Goal: Task Accomplishment & Management: Complete application form

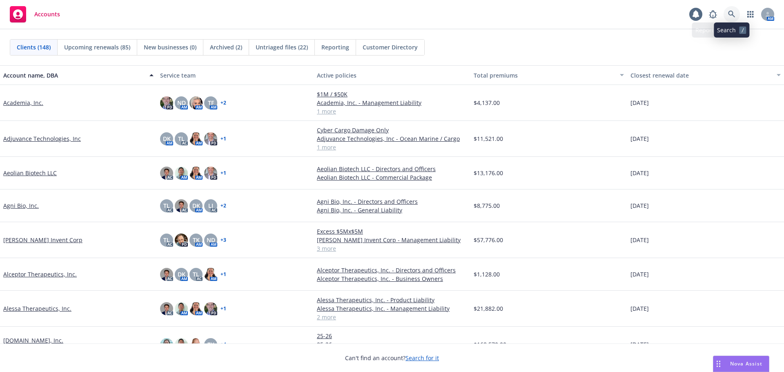
click at [736, 12] on link at bounding box center [731, 14] width 16 height 16
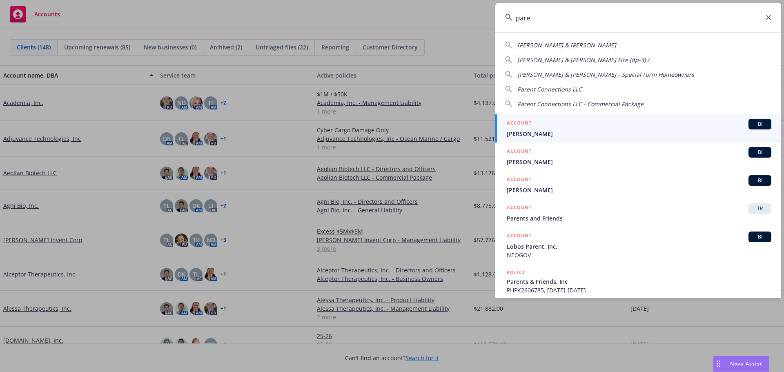
click at [556, 23] on input "pare" at bounding box center [638, 17] width 286 height 29
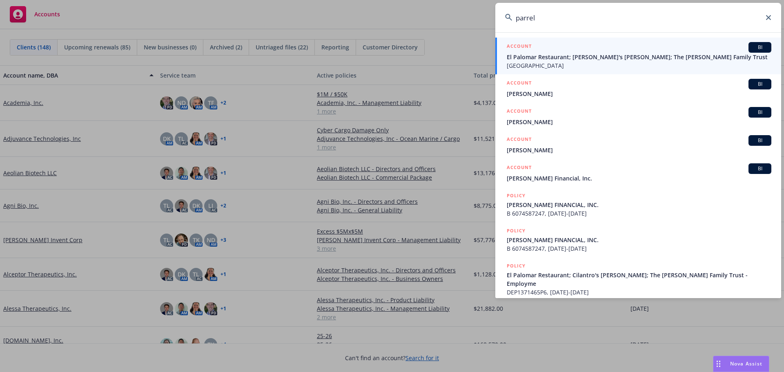
click at [553, 19] on input "parrel" at bounding box center [638, 17] width 286 height 29
click at [542, 16] on input "parrel" at bounding box center [638, 17] width 286 height 29
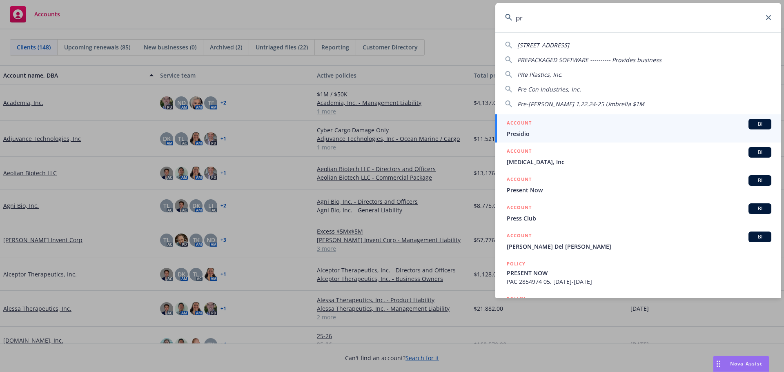
type input "p"
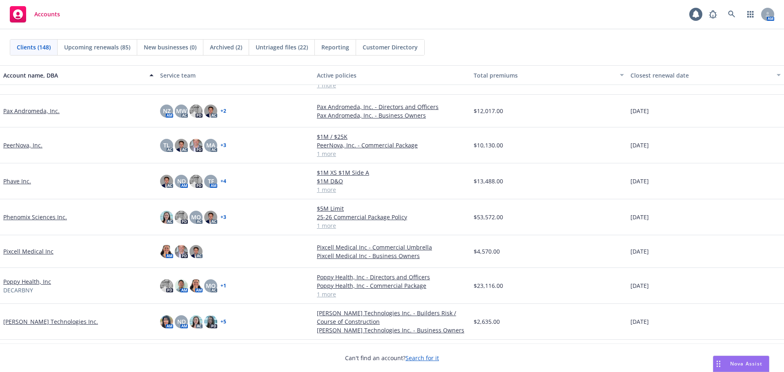
scroll to position [3020, 0]
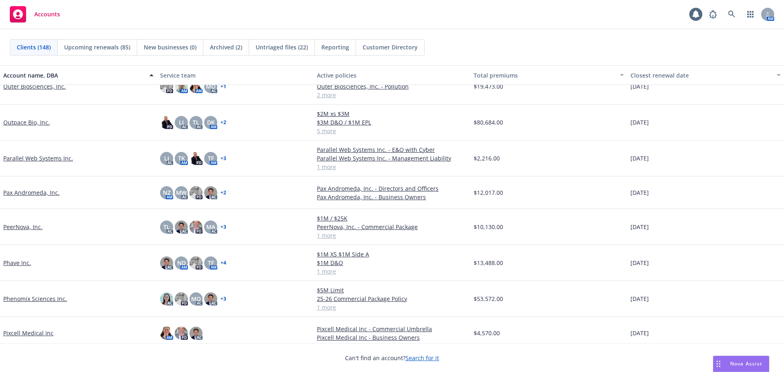
click at [56, 161] on link "Parallel Web Systems Inc." at bounding box center [38, 158] width 70 height 9
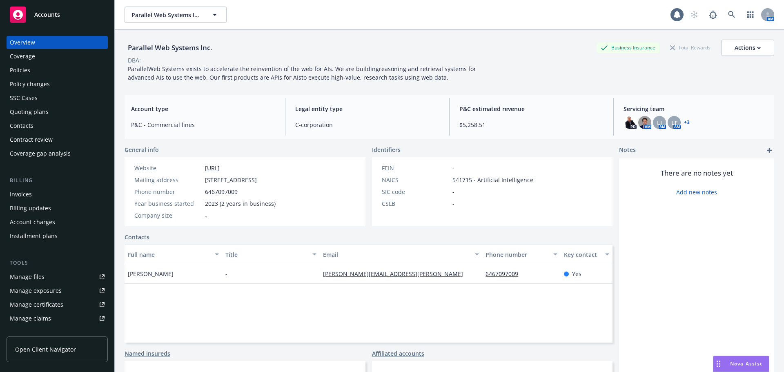
click at [57, 58] on div "Coverage" at bounding box center [57, 56] width 95 height 13
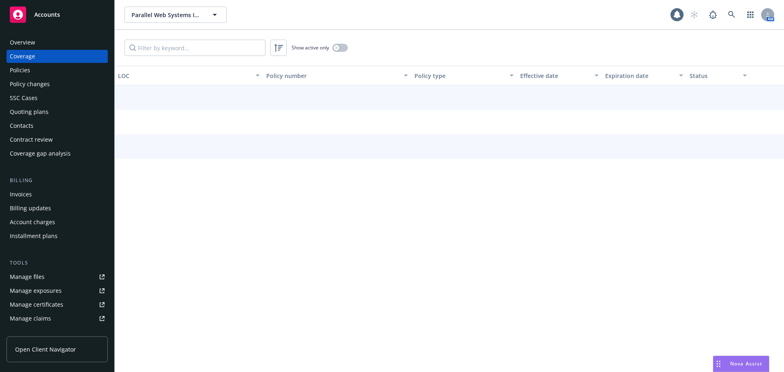
click at [52, 70] on div "Policies" at bounding box center [57, 70] width 95 height 13
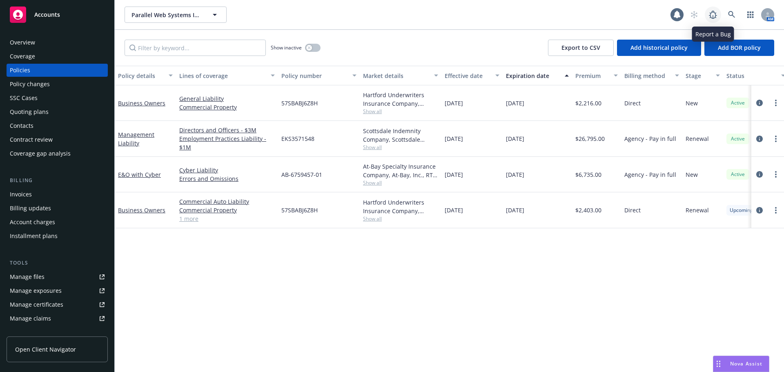
click at [720, 16] on link at bounding box center [712, 15] width 16 height 16
click at [732, 9] on link at bounding box center [731, 15] width 16 height 16
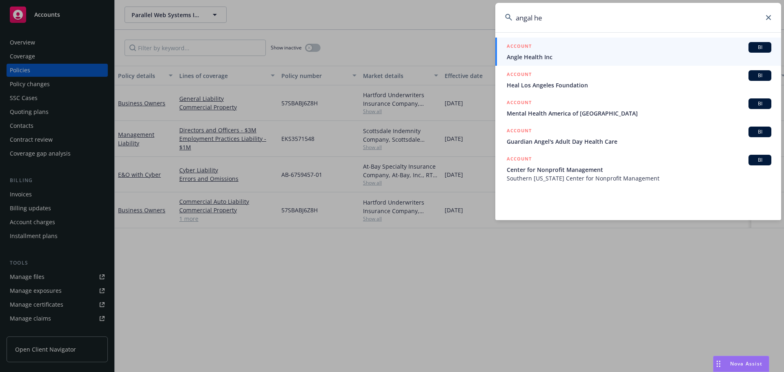
type input "angal he"
click at [546, 46] on div "ACCOUNT BI" at bounding box center [639, 47] width 264 height 11
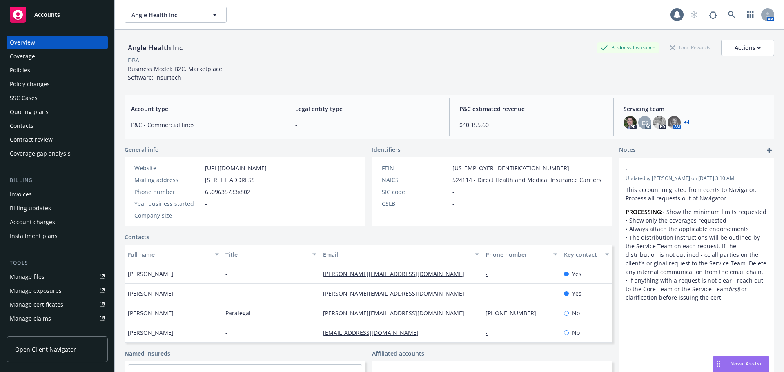
click at [684, 122] on link "+ 4" at bounding box center [687, 122] width 6 height 5
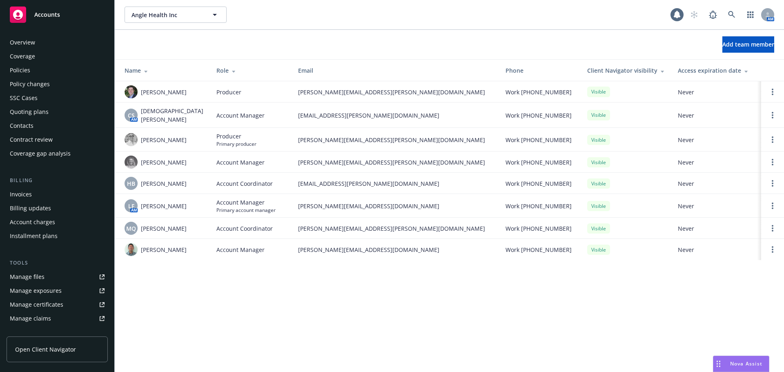
click at [63, 73] on div "Policies" at bounding box center [57, 70] width 95 height 13
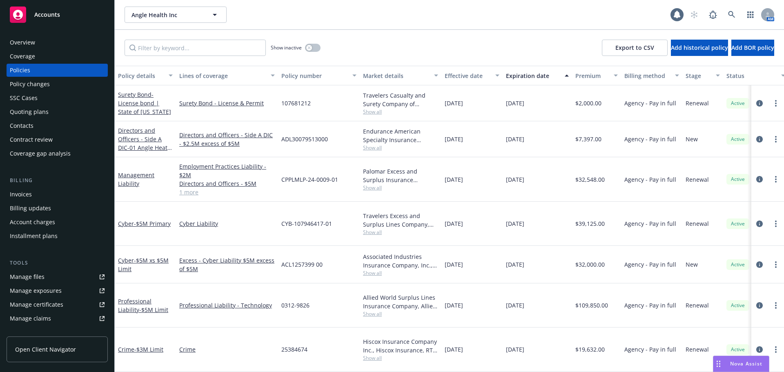
click at [62, 86] on div "Policy changes" at bounding box center [57, 84] width 95 height 13
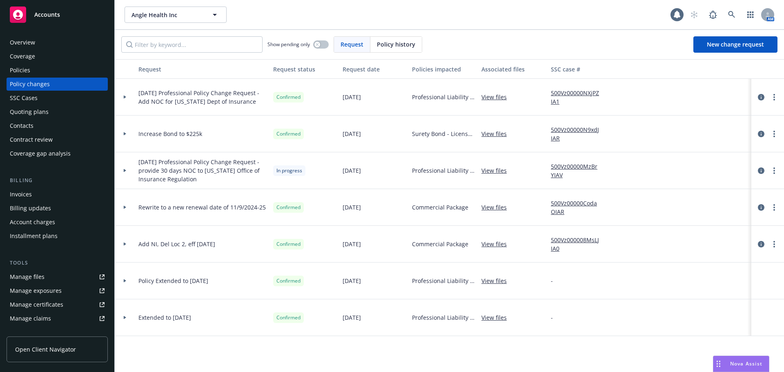
click at [59, 64] on div "Policies" at bounding box center [57, 70] width 95 height 13
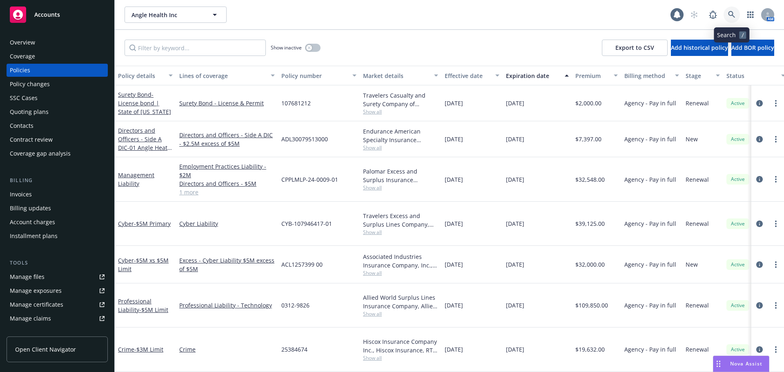
click at [729, 7] on link at bounding box center [731, 15] width 16 height 16
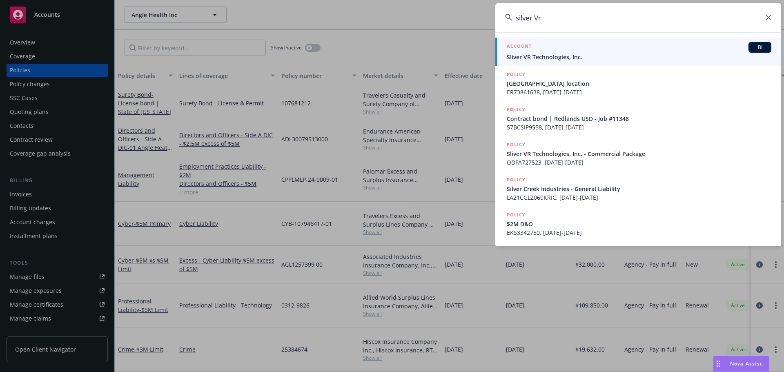
type input "silver Vr"
click at [642, 53] on span "Sliver VR Technologies, Inc." at bounding box center [639, 57] width 264 height 9
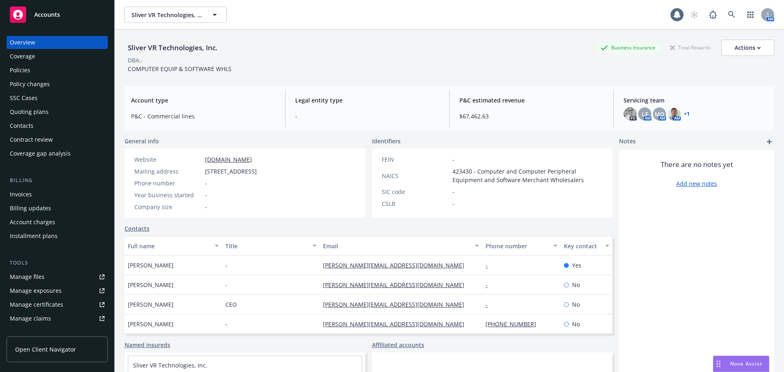
click at [684, 114] on link "+ 1" at bounding box center [687, 113] width 6 height 5
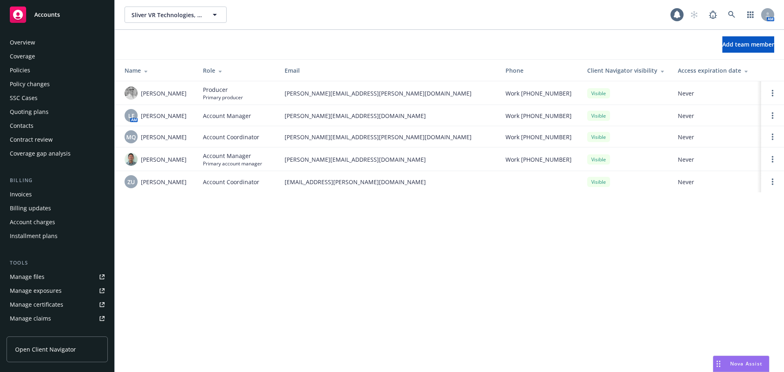
click at [37, 41] on div "Overview" at bounding box center [57, 42] width 95 height 13
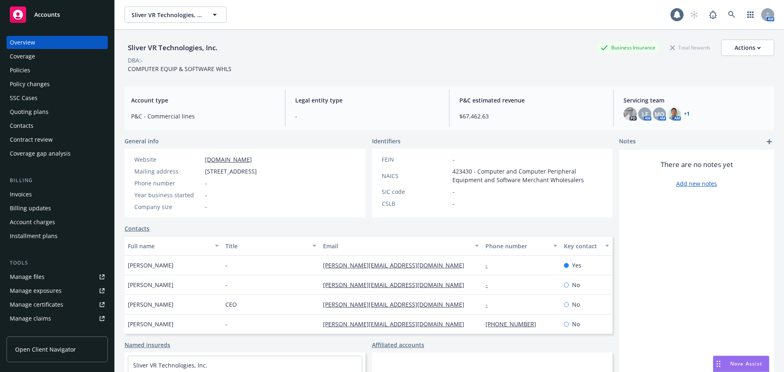
click at [51, 71] on div "Policies" at bounding box center [57, 70] width 95 height 13
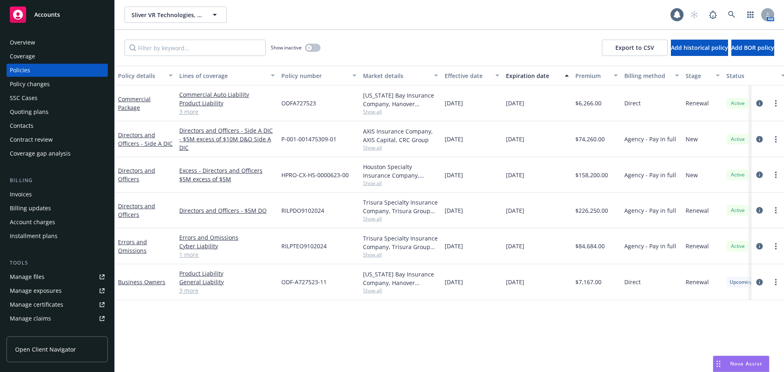
click at [726, 3] on div "Sliver VR Technologies, Inc. Sliver VR Technologies, Inc. 1 AM" at bounding box center [449, 14] width 669 height 29
click at [734, 16] on icon at bounding box center [731, 14] width 7 height 7
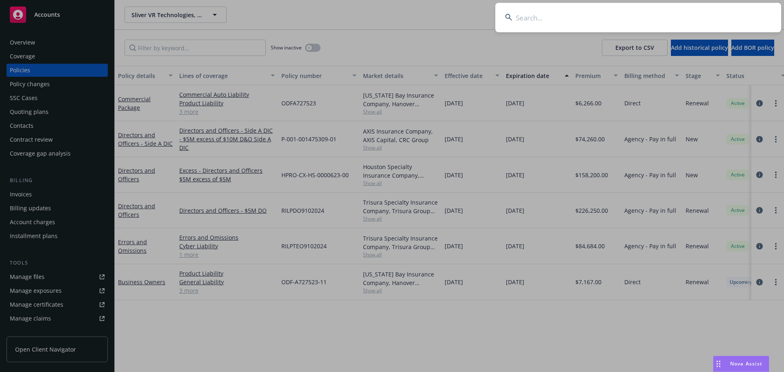
type input "y"
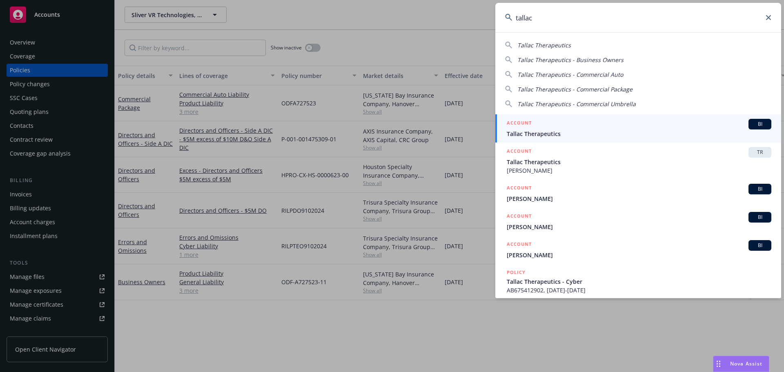
type input "tallac"
click at [551, 128] on div "ACCOUNT BI" at bounding box center [639, 124] width 264 height 11
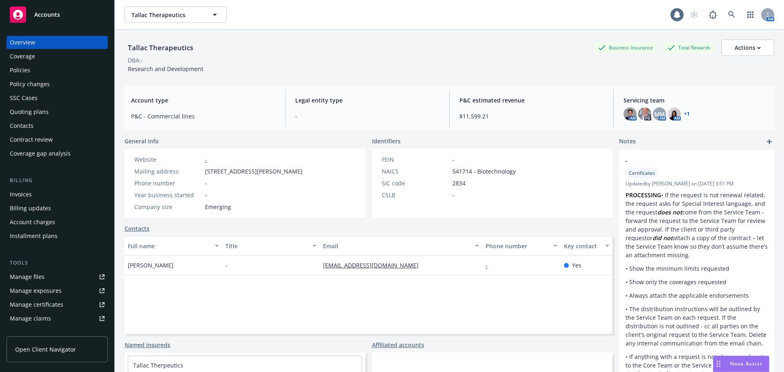
click at [47, 196] on div "Invoices" at bounding box center [57, 194] width 95 height 13
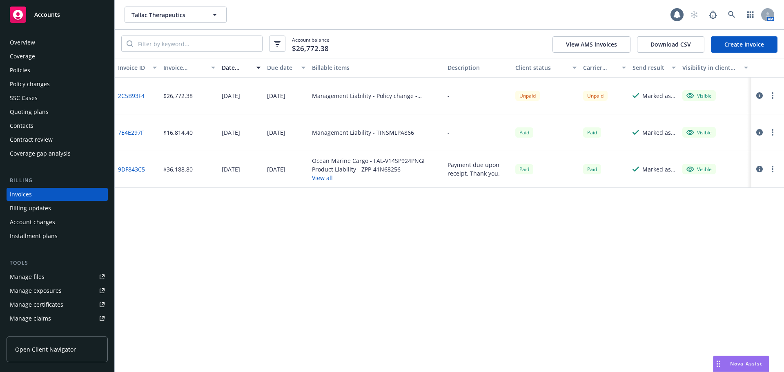
click at [21, 74] on div "Policies" at bounding box center [20, 70] width 20 height 13
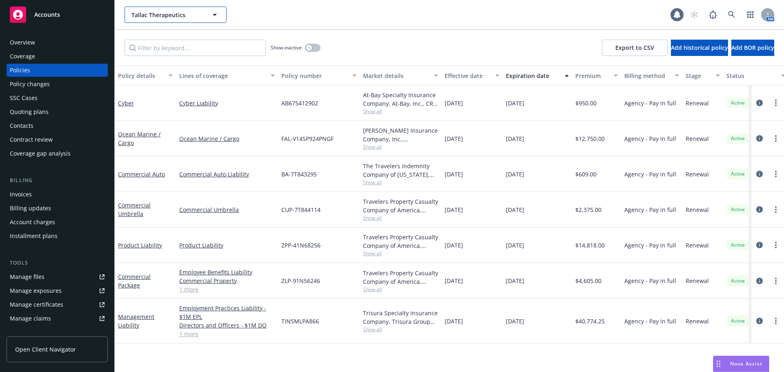
click at [153, 16] on span "Tallac Therapeutics" at bounding box center [166, 15] width 71 height 9
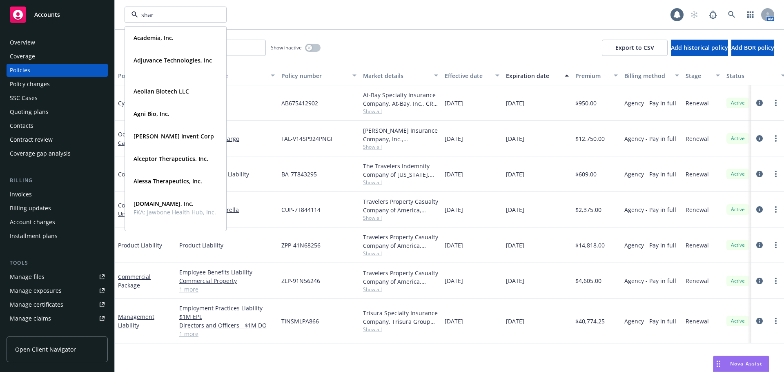
type input "sharp"
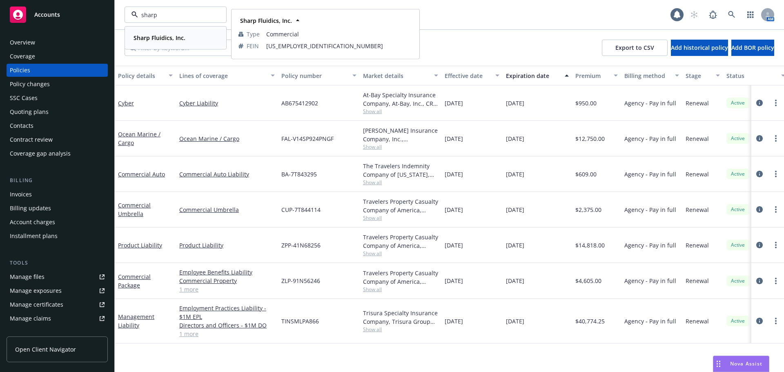
click at [178, 42] on span "Sharp Fluidics, Inc." at bounding box center [159, 37] width 52 height 9
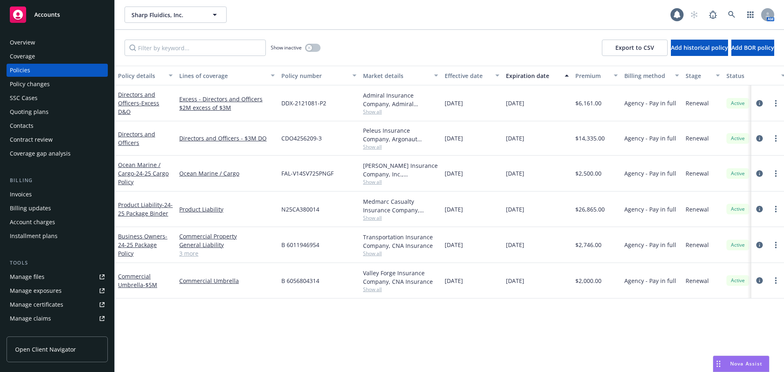
click at [53, 192] on div "Invoices" at bounding box center [57, 194] width 95 height 13
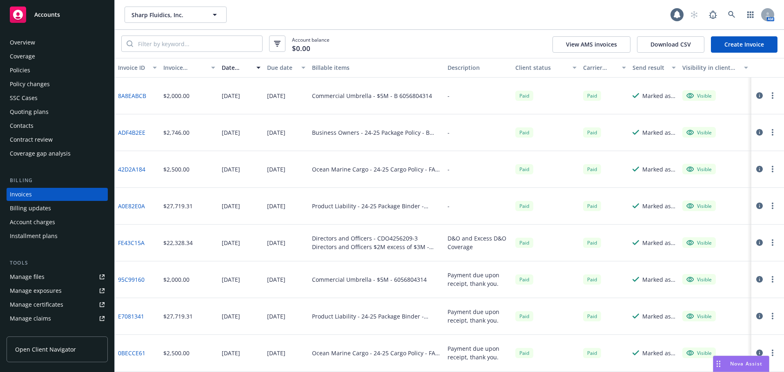
click at [65, 73] on div "Policies" at bounding box center [57, 70] width 95 height 13
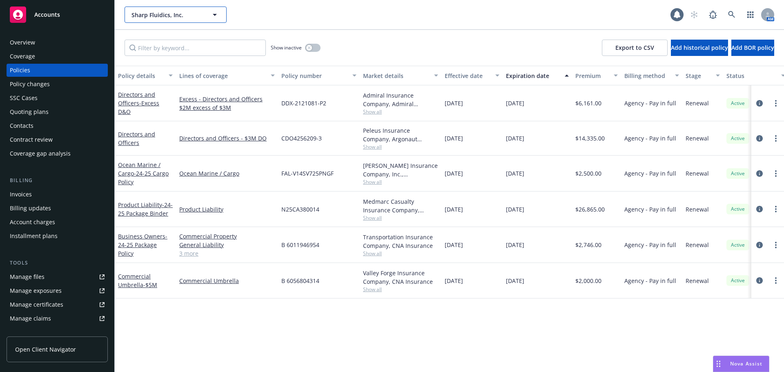
click at [195, 17] on span "Sharp Fluidics, Inc." at bounding box center [166, 15] width 71 height 9
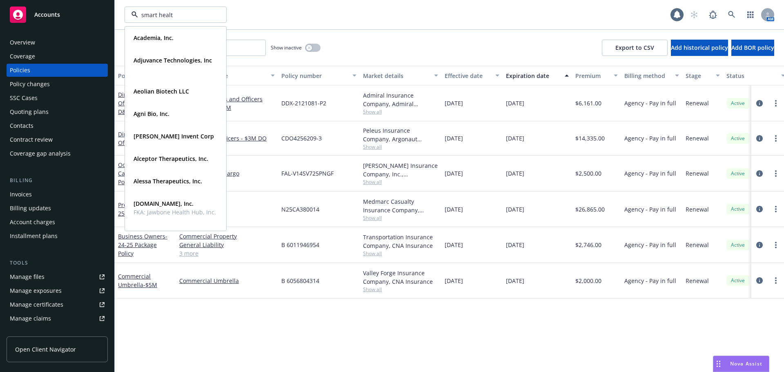
type input "smart health"
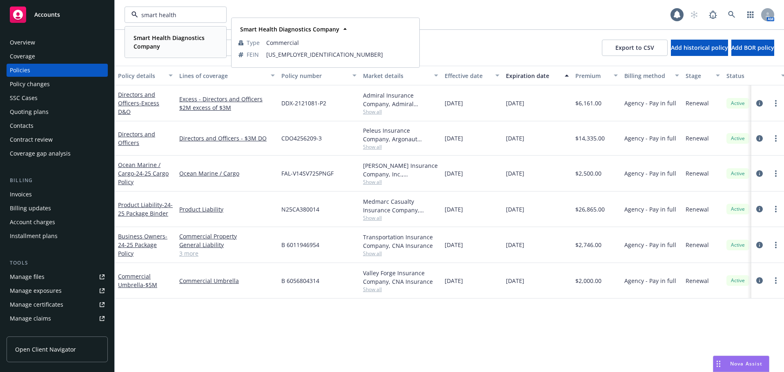
click at [185, 30] on div "Smart Health Diagnostics Company Type Commercial FEIN [US_EMPLOYER_IDENTIFICATI…" at bounding box center [175, 42] width 100 height 30
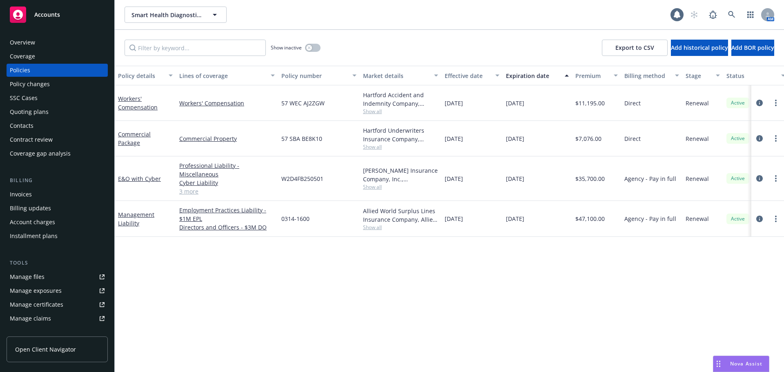
click at [49, 80] on div "Policy changes" at bounding box center [30, 84] width 40 height 13
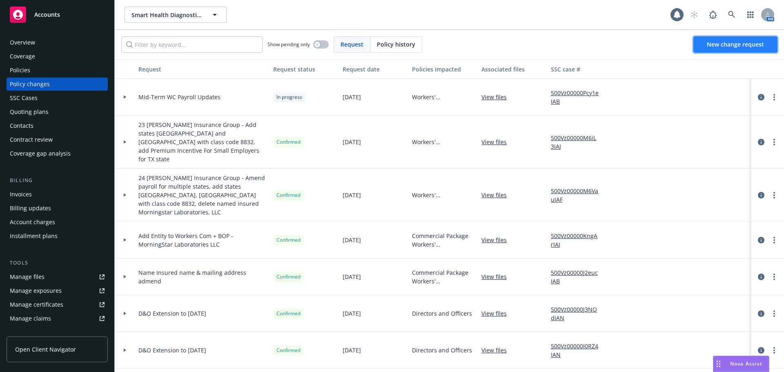
click at [755, 43] on span "New change request" at bounding box center [734, 44] width 57 height 8
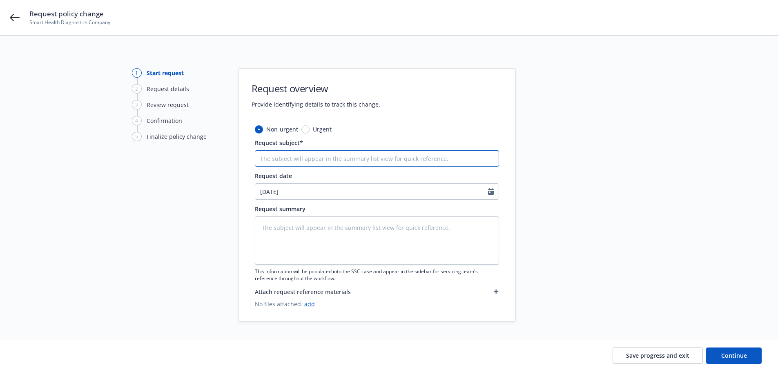
click at [287, 152] on input "Request subject*" at bounding box center [377, 158] width 244 height 16
type textarea "x"
type input "C"
type textarea "x"
type input "Ca"
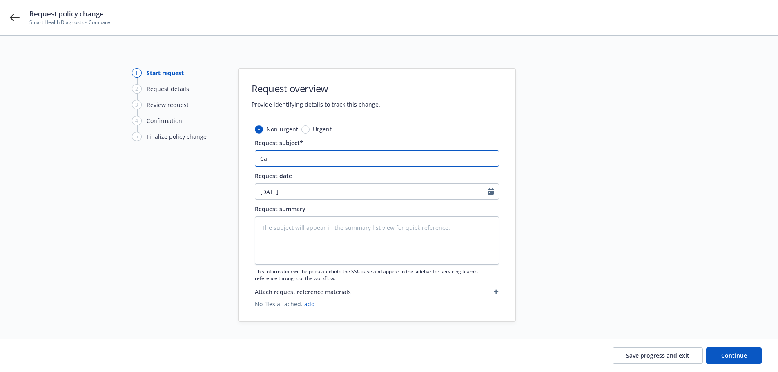
type textarea "x"
type input "C"
type textarea "x"
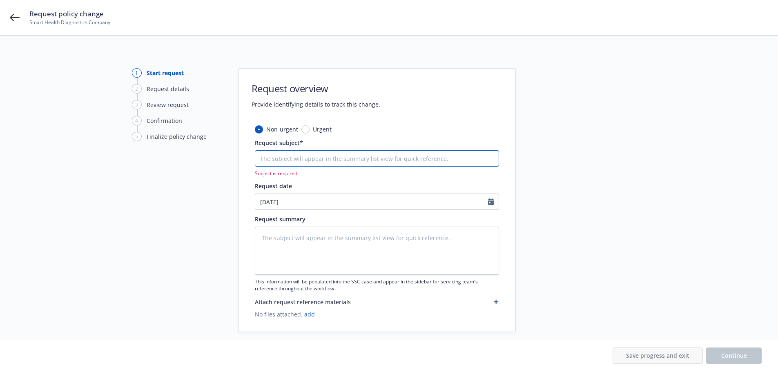
type textarea "x"
type input "C"
type textarea "x"
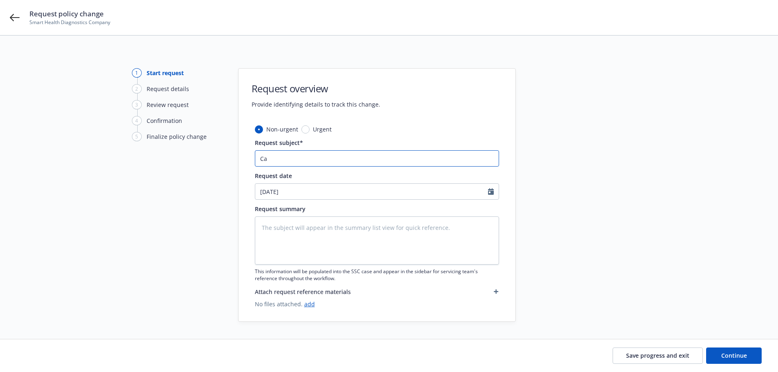
type input "Can"
type textarea "x"
type input "Canc"
type textarea "x"
type input "Cancr"
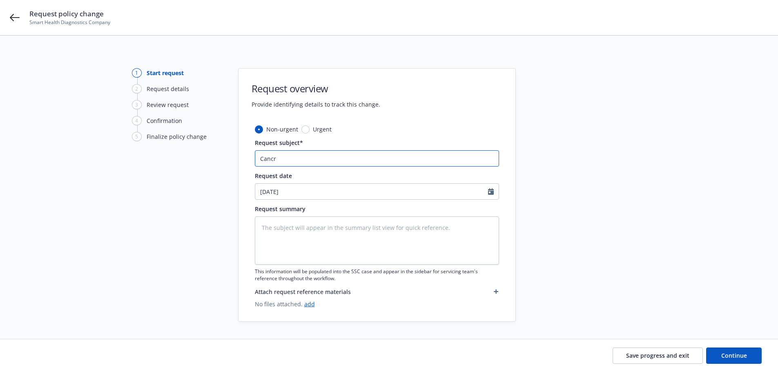
type textarea "x"
type input "Cancrl"
type textarea "x"
type input "Cancrl"
type textarea "x"
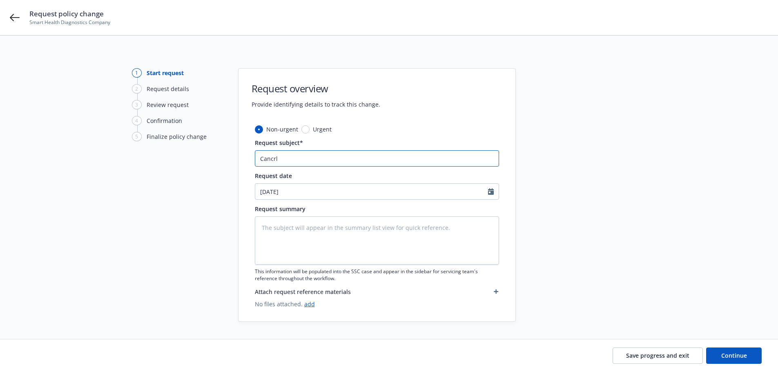
type input "Cancrl o"
type textarea "x"
type input "Cancrl"
type textarea "x"
type input "Cancrl"
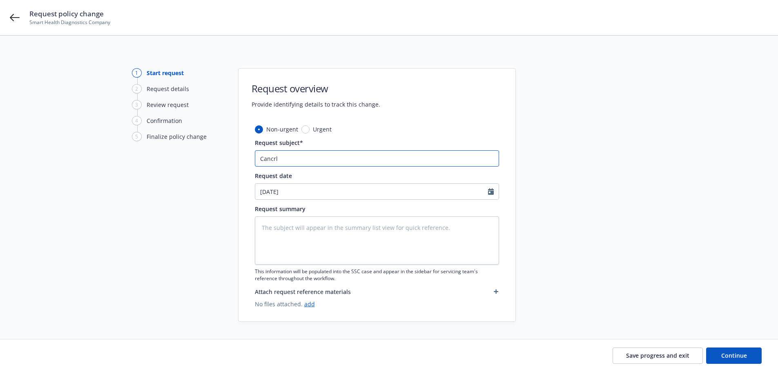
type textarea "x"
type input "Cancr"
type textarea "x"
type input "Canc"
type textarea "x"
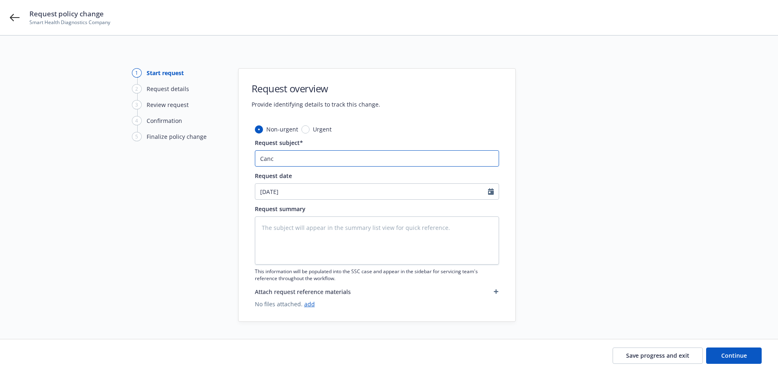
type input "Can"
type textarea "x"
type input "Canc"
type textarea "x"
type input "Cance"
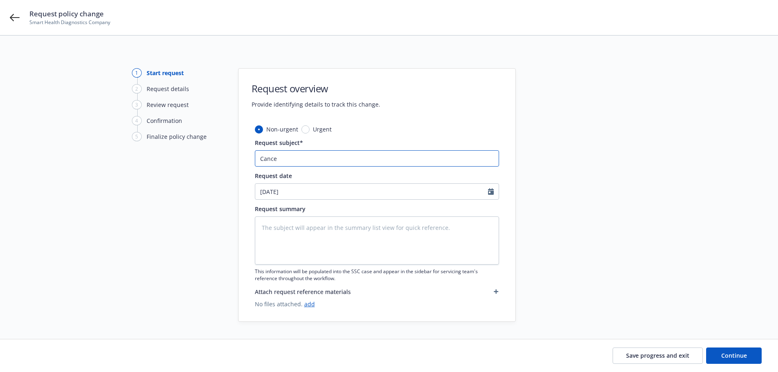
type textarea "x"
type input "Cancel"
type textarea "x"
type input "Cancel u"
type textarea "x"
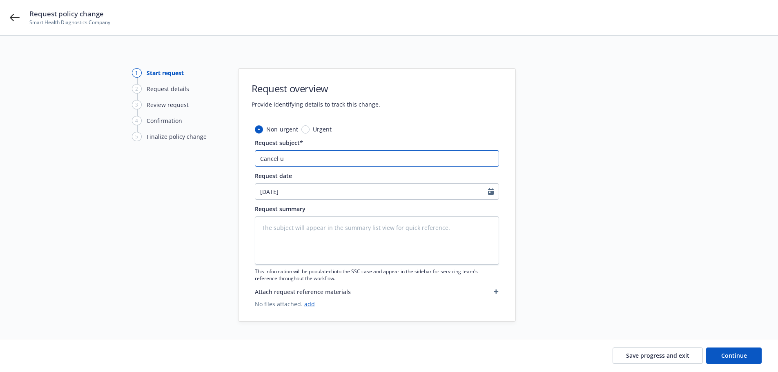
type input "Cancel"
type textarea "x"
type input "Cancel d"
type textarea "x"
type input "Cancel du"
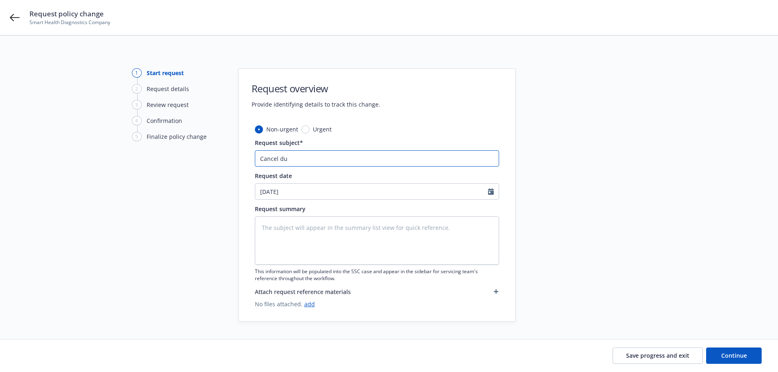
type textarea "x"
type input "Cancel due"
type textarea "x"
type input "Cancel due"
type textarea "x"
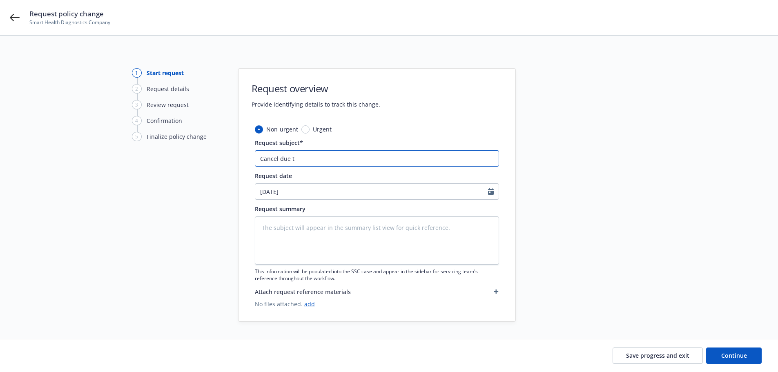
type input "Cancel due to"
type textarea "x"
type input "Cancel due to"
type textarea "x"
type input "Cancel due to n"
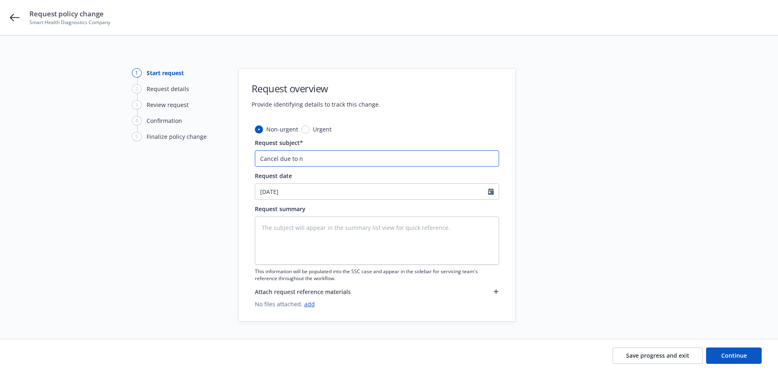
type textarea "x"
type input "Cancel due to no"
type textarea "x"
type input "Cancel due to non"
type textarea "x"
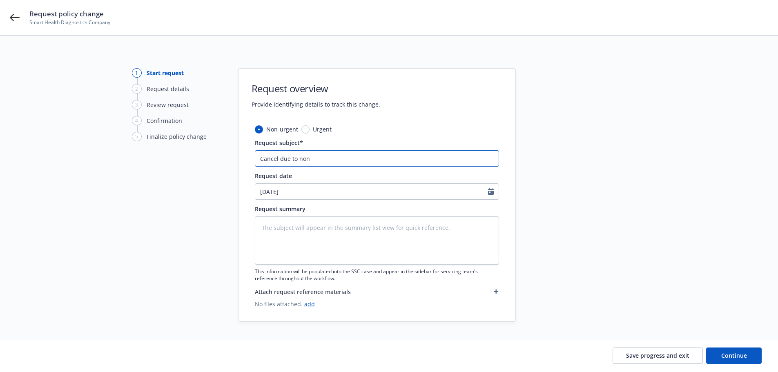
type input "Cancel due to non"
type textarea "x"
type input "Cancel due to non p"
type textarea "x"
type input "Cancel due to non pa"
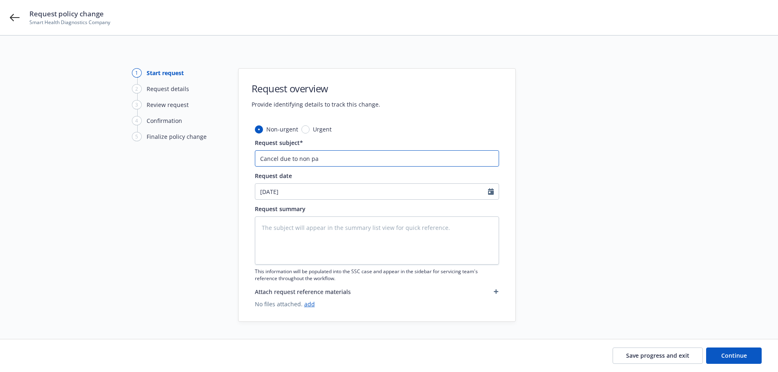
type textarea "x"
type input "Cancel due to non pay"
type textarea "x"
type input "Cancel due to non paye"
type textarea "x"
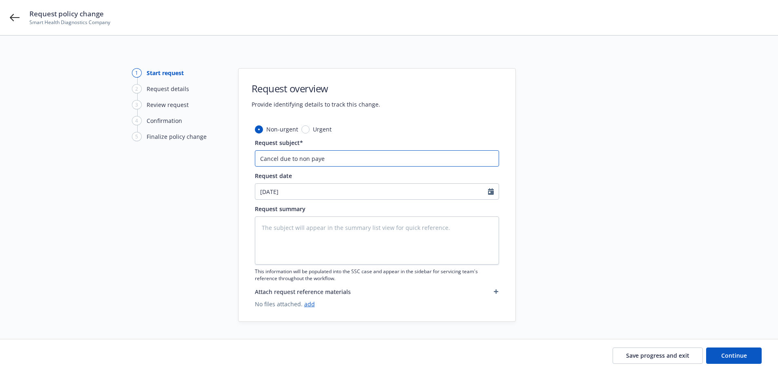
type input "Cancel due to non paye,"
type textarea "x"
type input "Cancel due to non paye"
type textarea "x"
type input "Cancel due to non pay"
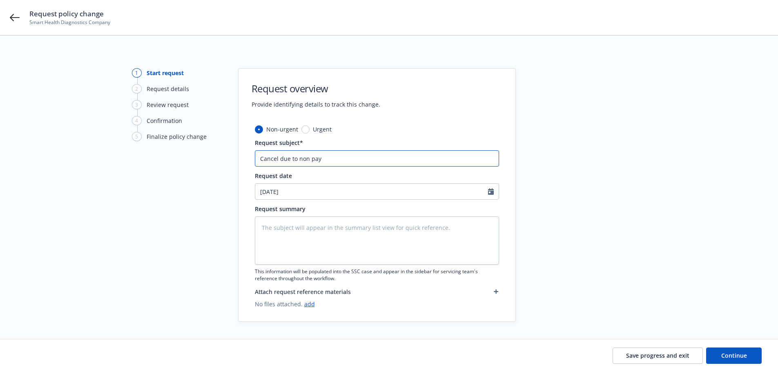
type textarea "x"
type input "Cancel due to non paym"
type textarea "x"
type input "Cancel due to non payme"
type textarea "x"
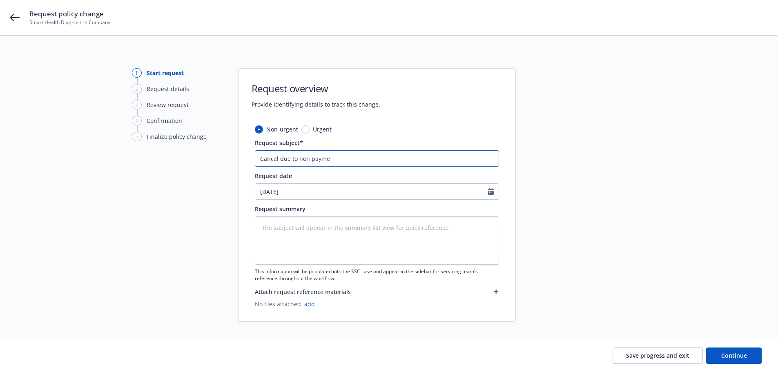
type input "Cancel due to non paymen"
type textarea "x"
type input "Cancel due to non payment"
type textarea "x"
type input "Cancel due to non payment -"
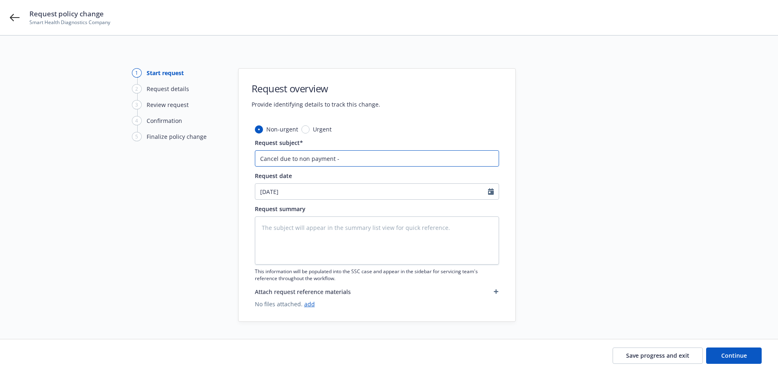
type textarea "x"
type input "Cancel due to non payment -"
type textarea "x"
type input "Cancel due to non payment -"
type textarea "x"
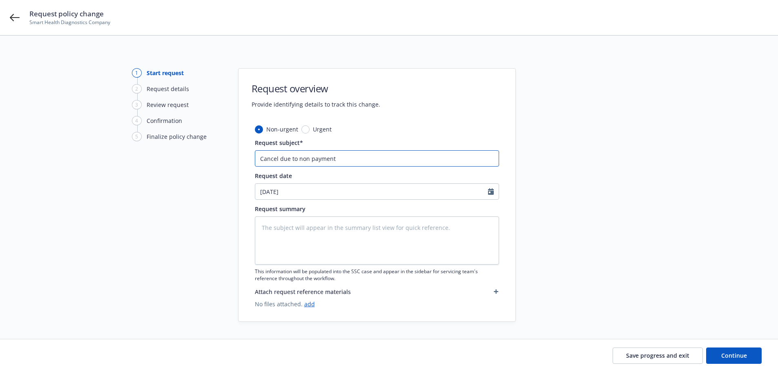
type input "Cancel due to non payment"
type textarea "x"
type input "Cancel due to non payment E"
type textarea "x"
type input "Cancel due to non payment E&"
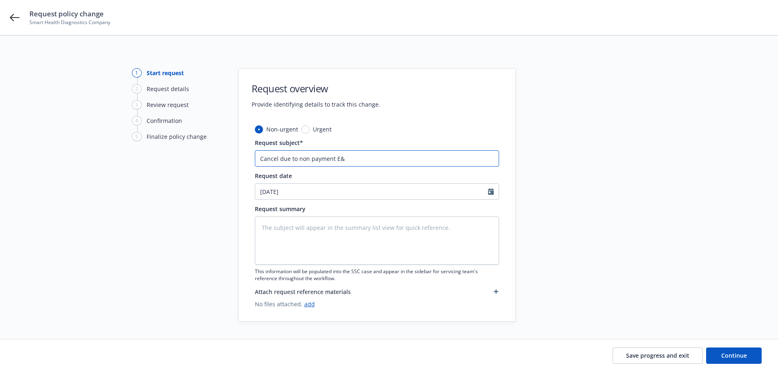
type textarea "x"
type input "Cancel due to non payment E&O"
type textarea "x"
type input "Cancel due to non payment E&O"
type textarea "x"
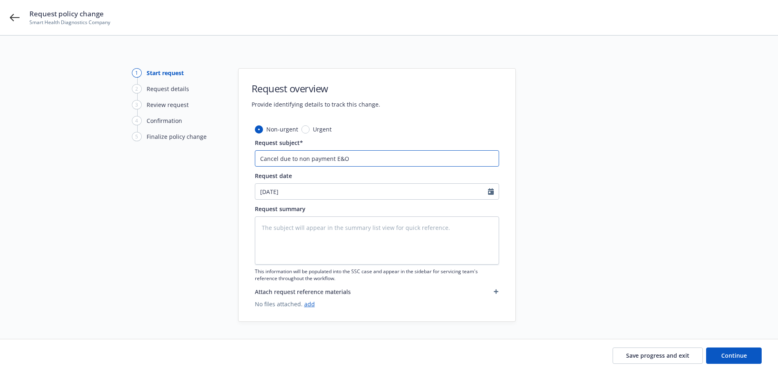
type input "Cancel due to non payment E&O w"
type textarea "x"
type input "Cancel due to non payment E&O w"
type textarea "x"
type input "Cancel due to non payment E&O w C"
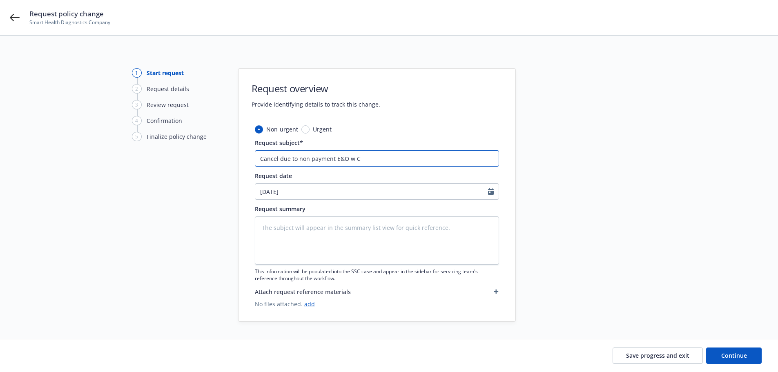
type textarea "x"
type input "Cancel due to non payment E&O w Cy"
type textarea "x"
type input "Cancel due to non payment E&O w C"
type textarea "x"
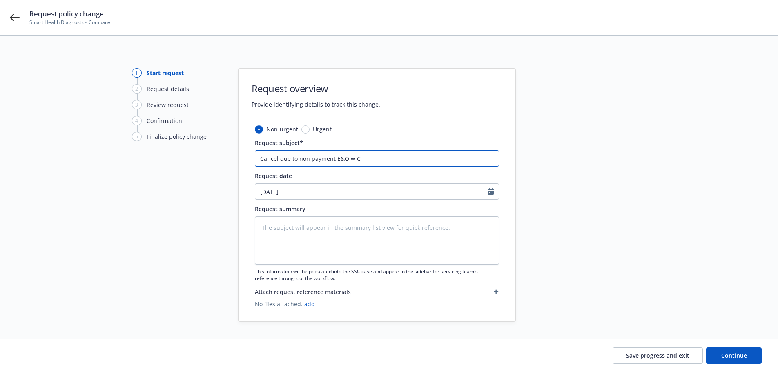
type input "Cancel due to non payment E&O w Cy"
type textarea "x"
type input "Cancel due to non payment E&O w Cyb"
type textarea "x"
type input "Cancel due to non payment E&O w Cybe"
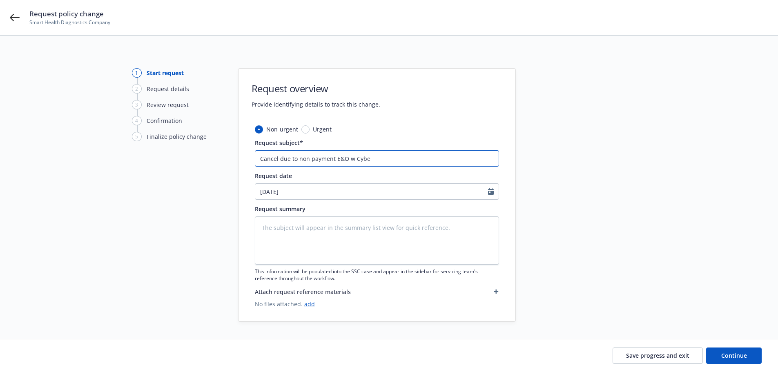
type textarea "x"
type input "Cancel due to non payment E&O w Cyber"
click at [418, 170] on div "Non-urgent Urgent Request subject* Cancel due to non payment E&O w Cyber Reques…" at bounding box center [377, 216] width 244 height 183
click at [418, 164] on input "Cancel due to non payment E&O w Cyber" at bounding box center [377, 158] width 244 height 16
type textarea "x"
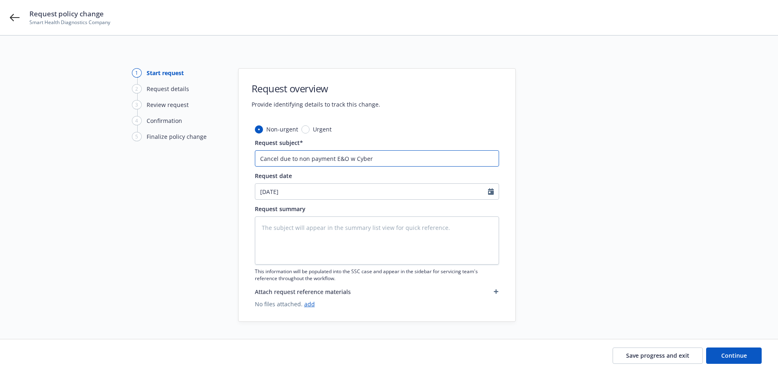
type input "Cancel due to non payment E&O w Cyber"
type textarea "x"
type input "Cancel due to non payment E&O w Cyber e"
type textarea "x"
type input "Cancel due to non payment E&O w Cyber ef"
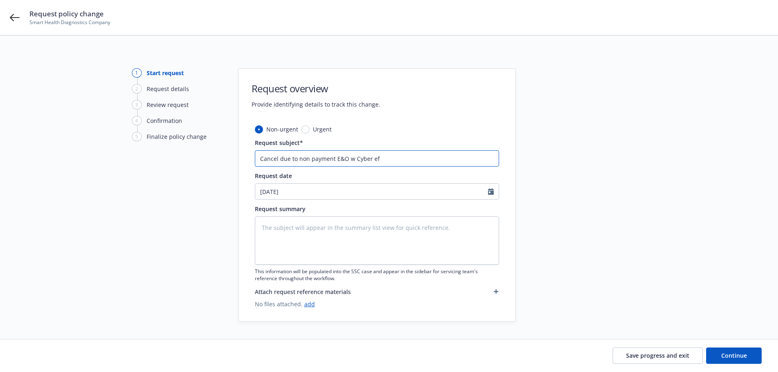
type textarea "x"
type input "Cancel due to non payment E&O w Cyber eff"
type textarea "x"
type input "Cancel due to non payment E&O w Cyber eff"
type textarea "x"
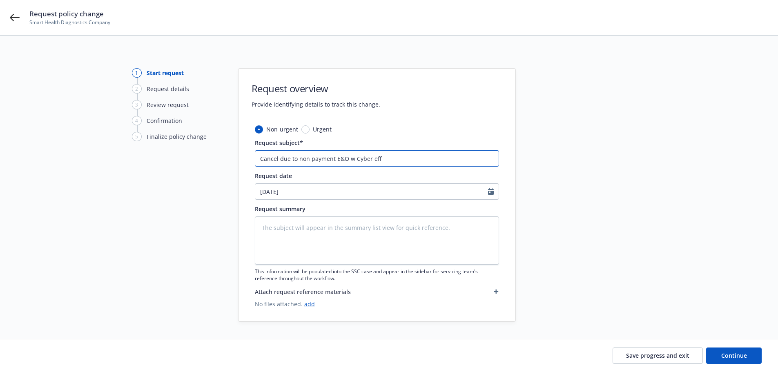
type input "Cancel due to non payment E&O w Cyber eff 0"
type textarea "x"
type input "Cancel due to non payment E&O w Cyber eff 07"
type textarea "x"
type input "Cancel due to non payment E&O w Cyber eff 07."
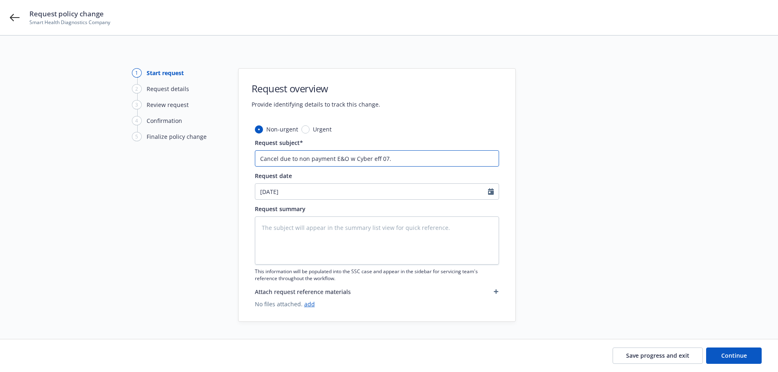
type textarea "x"
type input "Cancel due to non payment E&O w Cyber eff 07.0"
type textarea "x"
type input "Cancel due to non payment E&O w Cyber eff 07.01"
click at [490, 192] on icon "Calendar" at bounding box center [491, 191] width 6 height 7
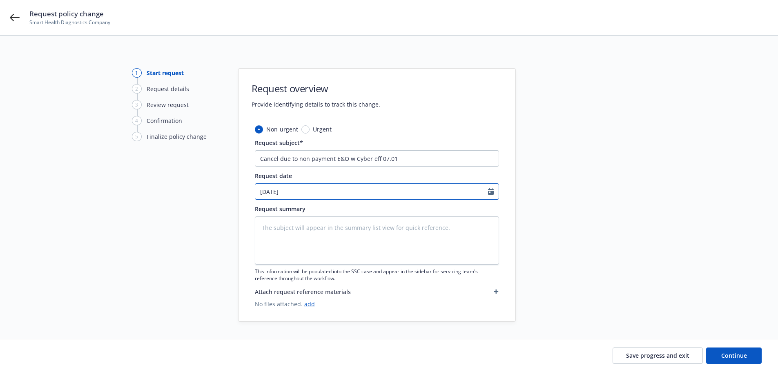
select select "8"
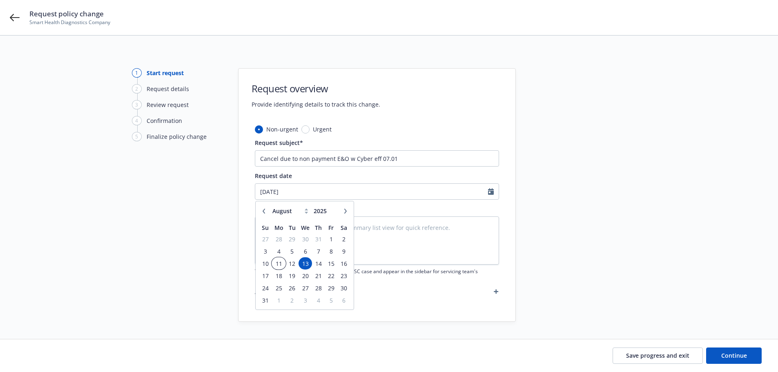
click at [281, 264] on span "11" at bounding box center [278, 263] width 12 height 10
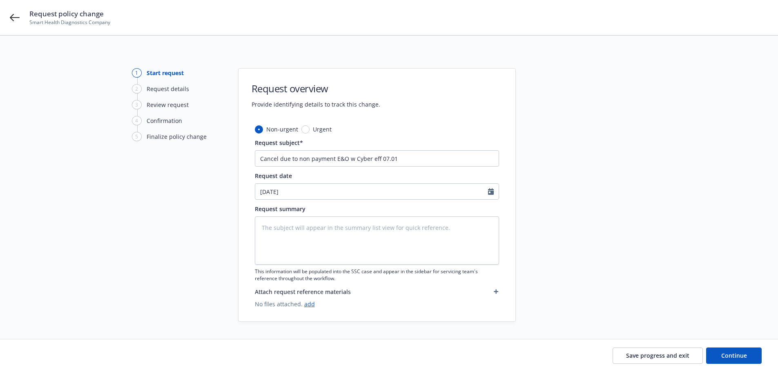
type textarea "x"
type input "[DATE]"
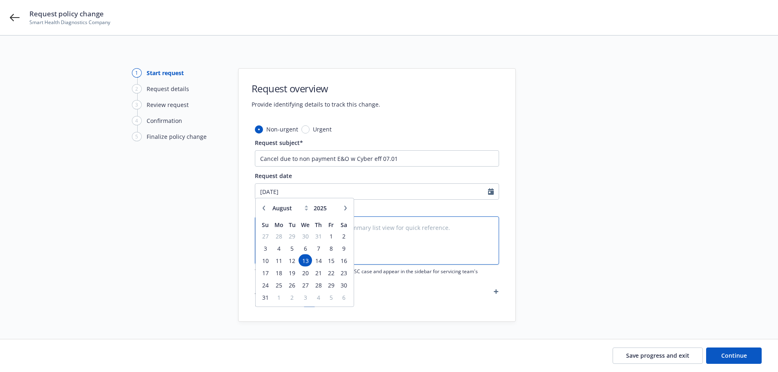
click at [366, 237] on textarea at bounding box center [377, 240] width 244 height 48
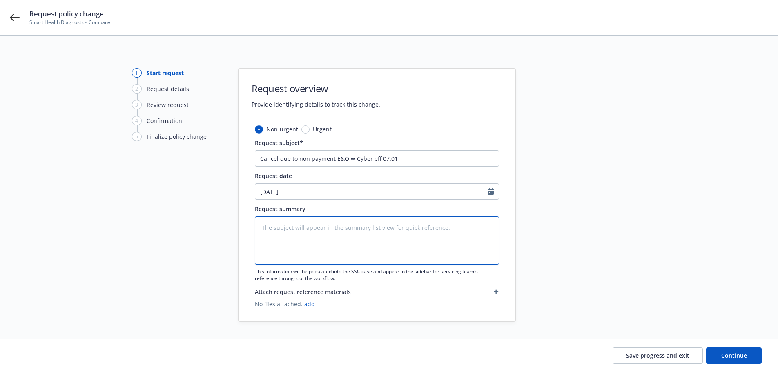
type textarea "x"
type textarea "C"
type textarea "x"
type textarea "Can"
type textarea "x"
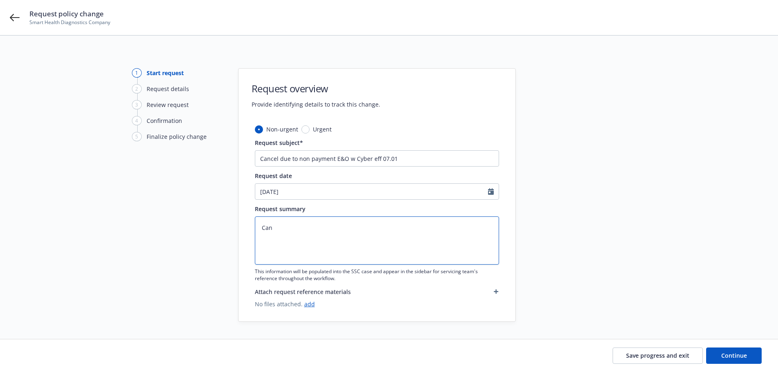
type textarea "Can"
type textarea "x"
type textarea "Can"
type textarea "x"
type textarea "Canl"
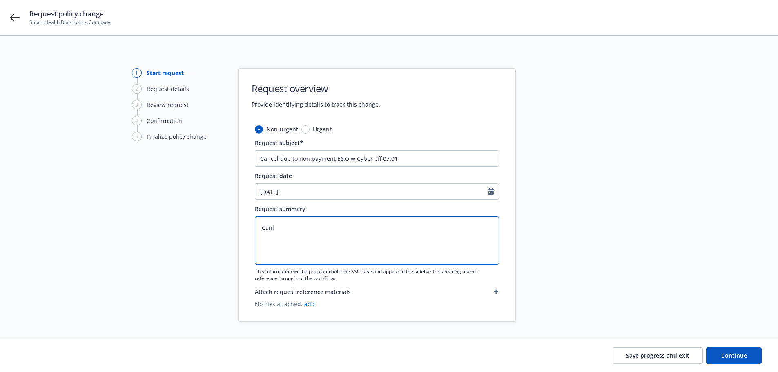
type textarea "x"
type textarea "Canl"
type textarea "x"
type textarea "Canl p"
type textarea "x"
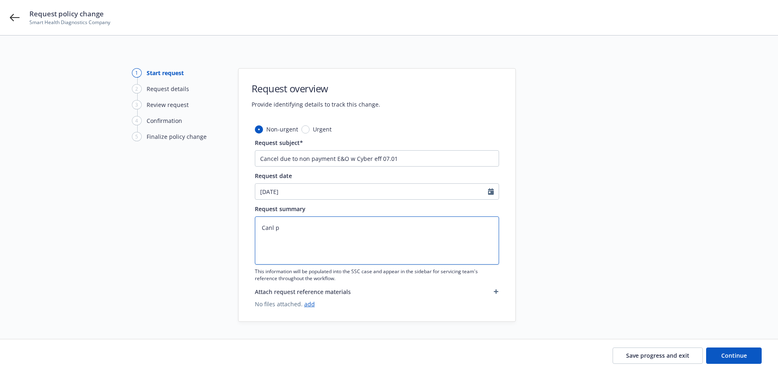
type textarea "Canl po"
type textarea "x"
type textarea "Canl pol"
type textarea "x"
type textarea "Canl poli"
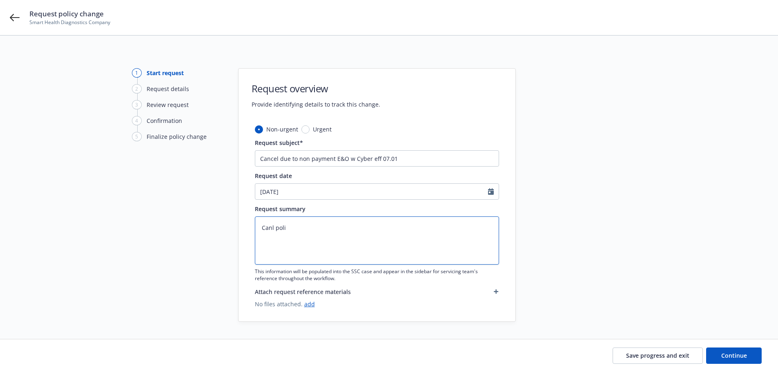
type textarea "x"
type textarea "Canl polic"
type textarea "x"
type textarea "Canl policy"
type textarea "x"
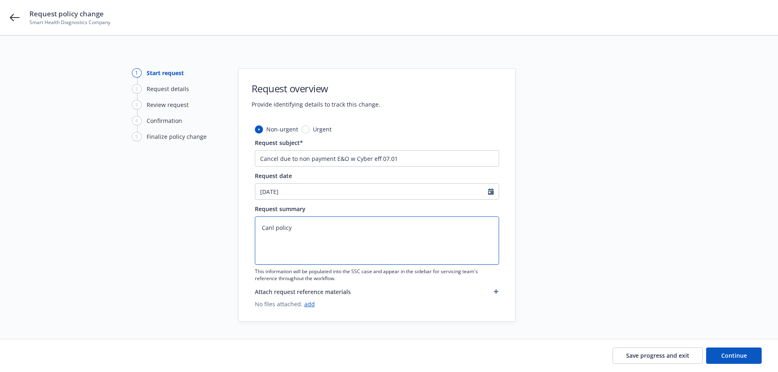
type textarea "Canl policy"
type textarea "x"
type textarea "Canl policy d"
type textarea "x"
type textarea "Canl policy du"
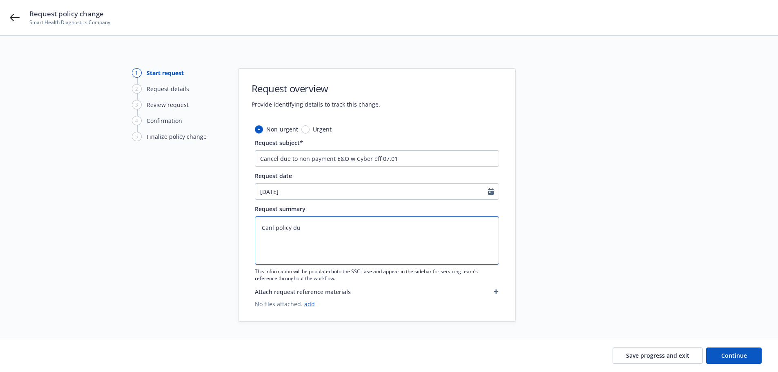
type textarea "x"
type textarea "Canl policy due"
type textarea "x"
type textarea "Canl policy due to"
type textarea "x"
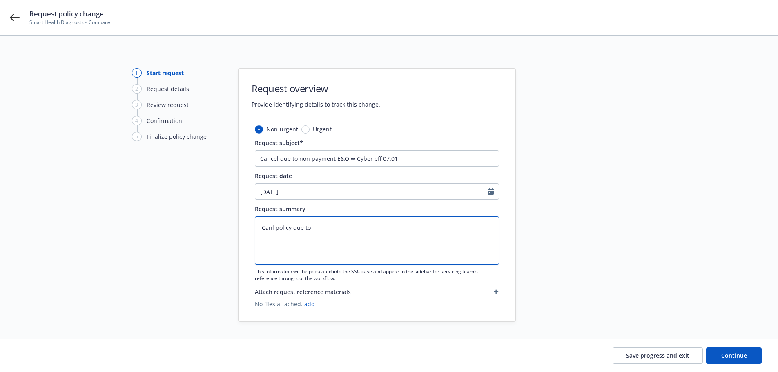
type textarea "Canl policy due to"
type textarea "x"
type textarea "Canl policy due to o"
type textarea "x"
type textarea "Canl policy due to"
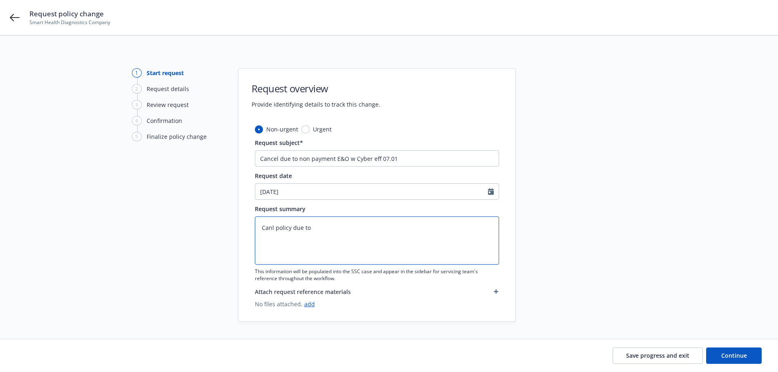
type textarea "x"
type textarea "Canl policy due to n"
type textarea "x"
type textarea "Canl policy due to no"
type textarea "x"
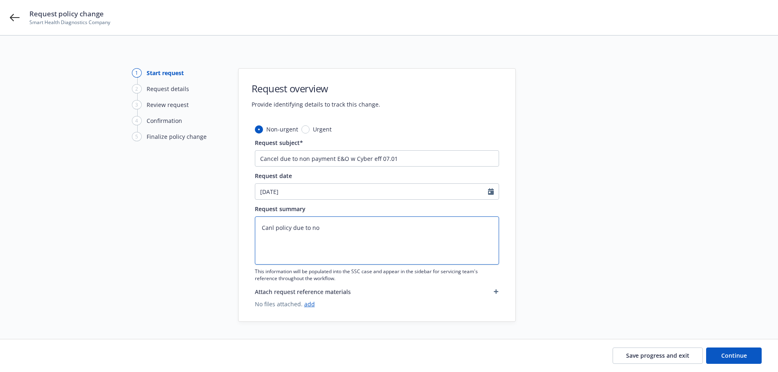
type textarea "Canl policy due to non"
type textarea "x"
type textarea "Canl policy due to non"
type textarea "x"
type textarea "Canl policy due to non o"
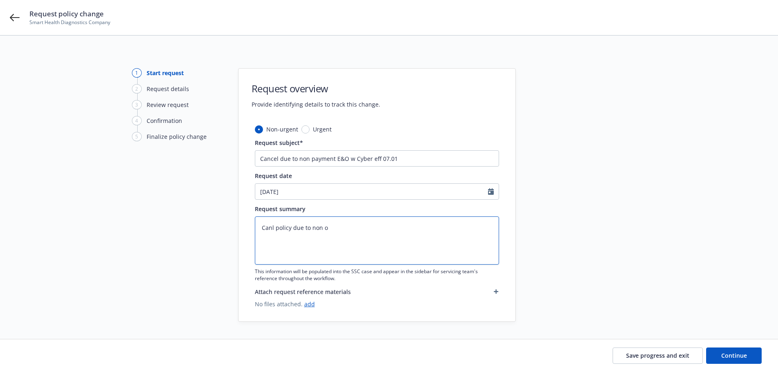
type textarea "x"
type textarea "Canl policy due to non oa"
type textarea "x"
type textarea "Canl policy due to non oat"
type textarea "x"
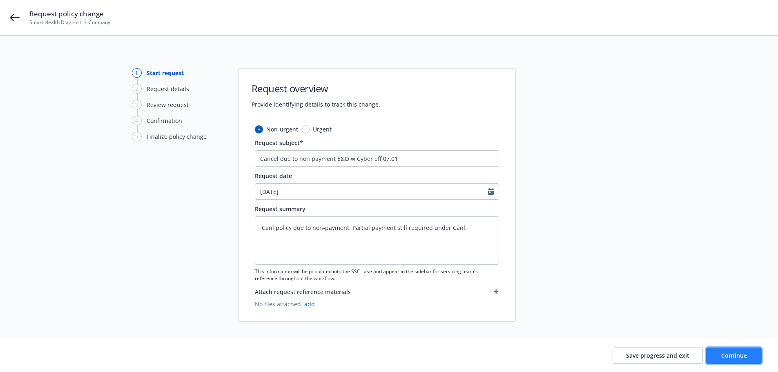
click at [748, 356] on button "Continue" at bounding box center [734, 355] width 56 height 16
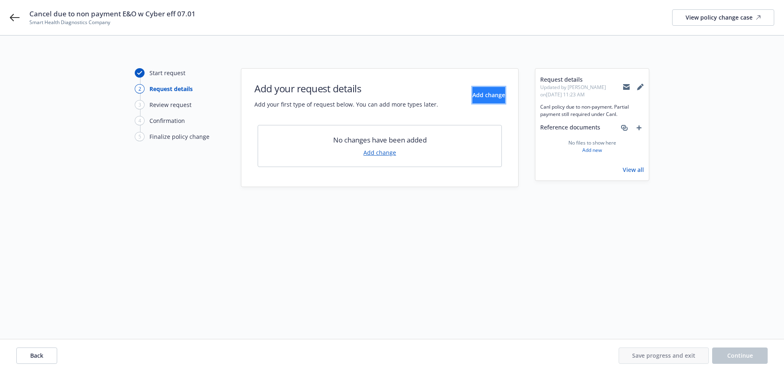
click at [478, 94] on span "Add change" at bounding box center [488, 95] width 33 height 8
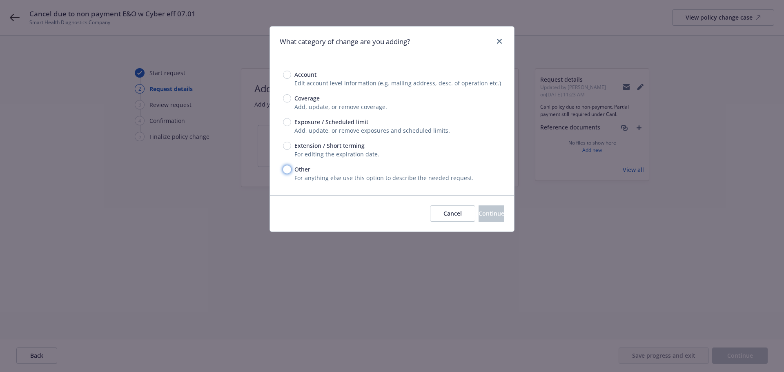
click at [286, 171] on input "Other" at bounding box center [287, 169] width 8 height 8
click at [478, 210] on button "Continue" at bounding box center [491, 213] width 26 height 16
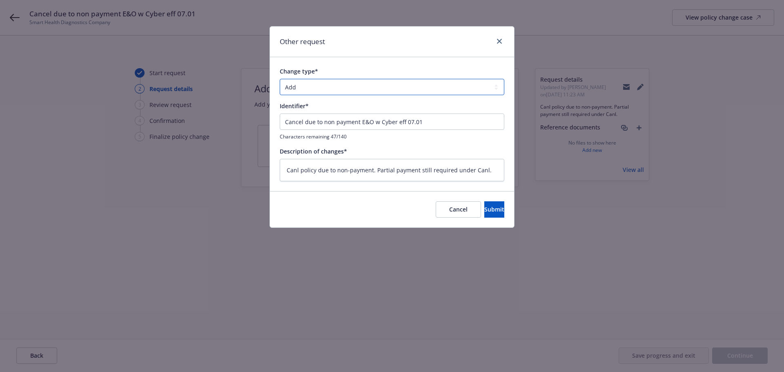
click at [399, 93] on select "Add Audit Change Remove" at bounding box center [392, 87] width 224 height 16
click at [280, 79] on select "Add Audit Change Remove" at bounding box center [392, 87] width 224 height 16
click at [398, 89] on select "Add Audit Change Remove" at bounding box center [392, 87] width 224 height 16
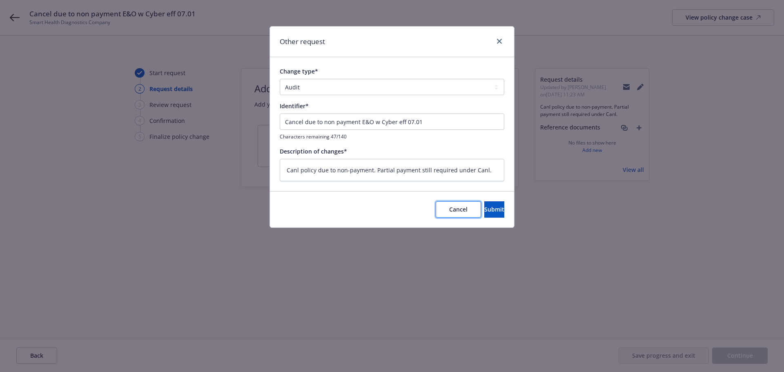
click at [435, 204] on button "Cancel" at bounding box center [457, 209] width 45 height 16
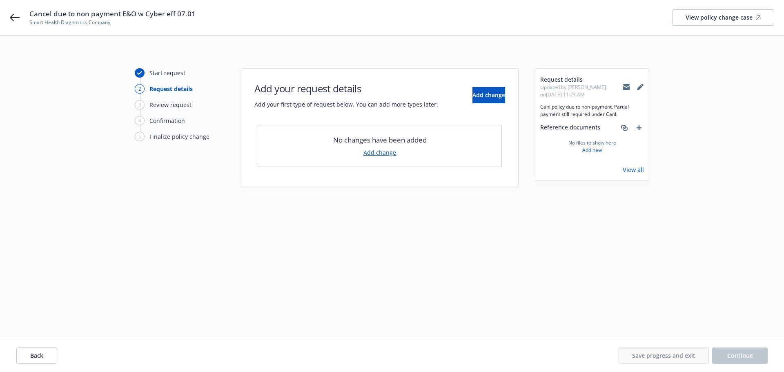
click at [389, 153] on link "Add change" at bounding box center [379, 152] width 33 height 9
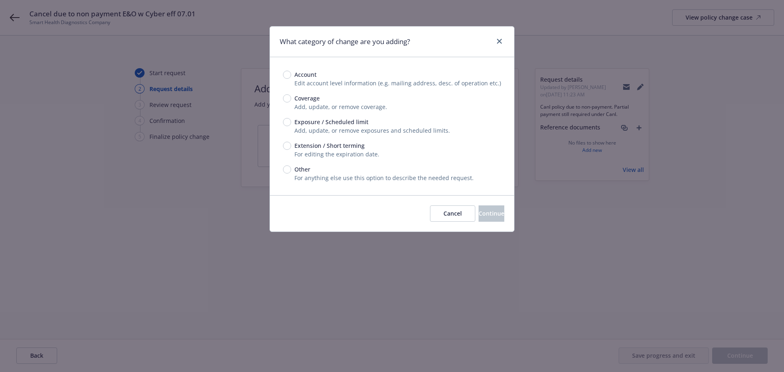
click at [290, 104] on div "Coverage Add, update, or remove coverage." at bounding box center [392, 102] width 218 height 17
click at [292, 98] on span "Coverage" at bounding box center [305, 98] width 29 height 9
click at [291, 98] on input "Coverage" at bounding box center [287, 98] width 8 height 8
click at [493, 214] on button "Continue" at bounding box center [491, 213] width 26 height 16
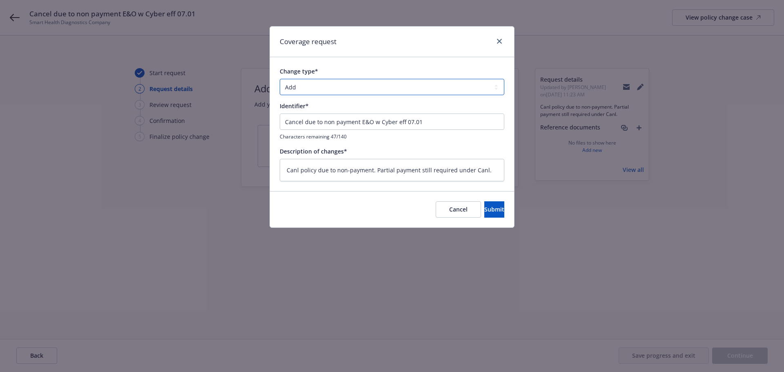
click at [332, 80] on select "Add Audit Change Remove" at bounding box center [392, 87] width 224 height 16
click at [378, 27] on div "Coverage request" at bounding box center [392, 42] width 244 height 31
click at [435, 204] on button "Cancel" at bounding box center [457, 209] width 45 height 16
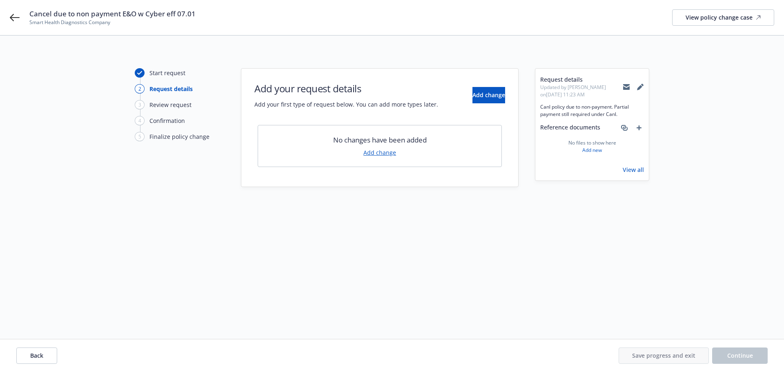
click at [381, 156] on link "Add change" at bounding box center [379, 152] width 33 height 9
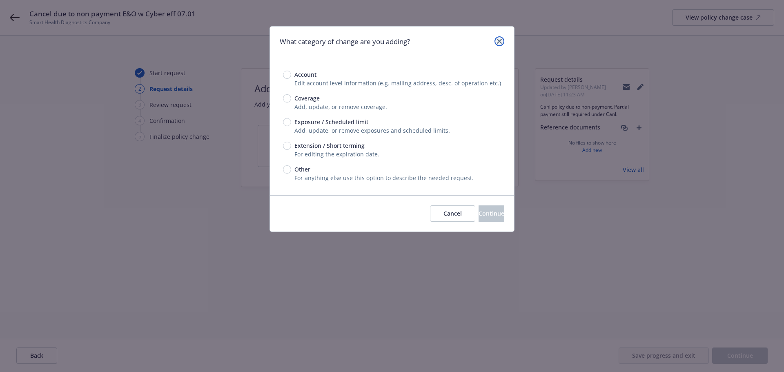
click at [503, 40] on link "close" at bounding box center [499, 41] width 10 height 10
click at [503, 40] on div "Start request 2 Request details 3 Review request 4 Confirmation 5 Finalize poli…" at bounding box center [392, 204] width 784 height 336
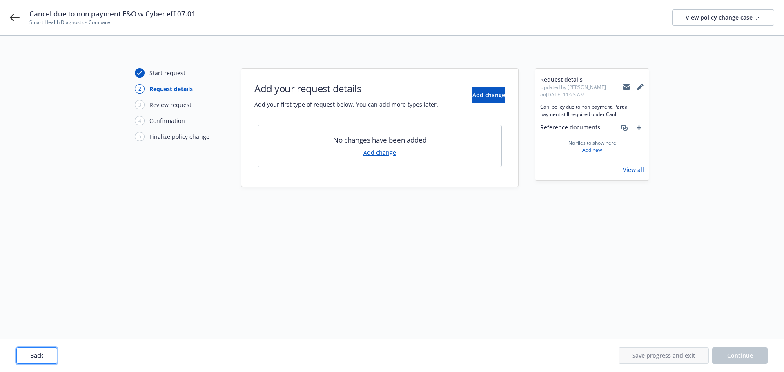
click at [30, 355] on span "Back" at bounding box center [36, 355] width 13 height 8
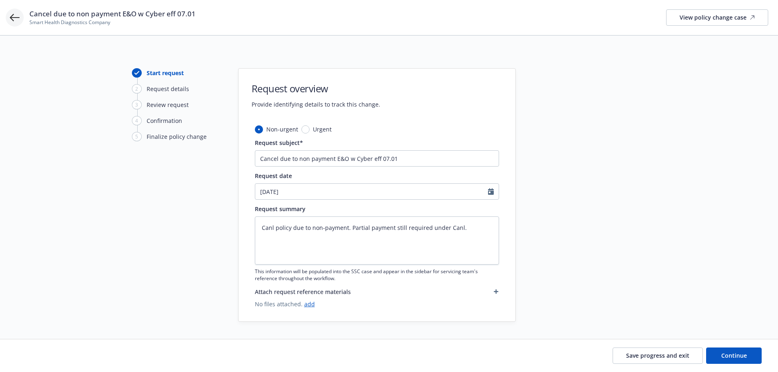
click at [11, 19] on icon at bounding box center [15, 17] width 10 height 7
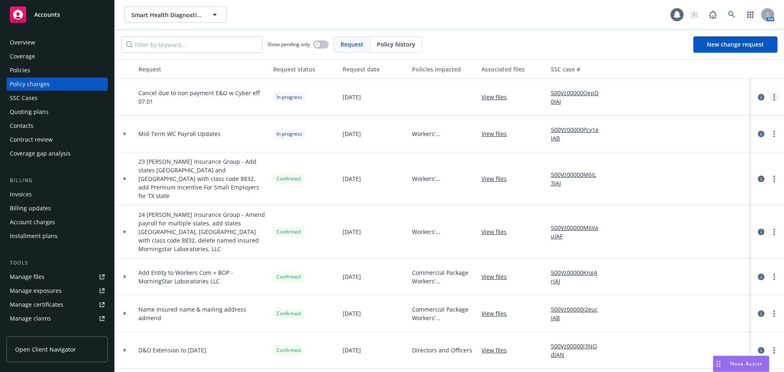
click at [771, 97] on link "more" at bounding box center [774, 97] width 10 height 10
click at [687, 142] on link "Rescind request" at bounding box center [702, 146] width 140 height 16
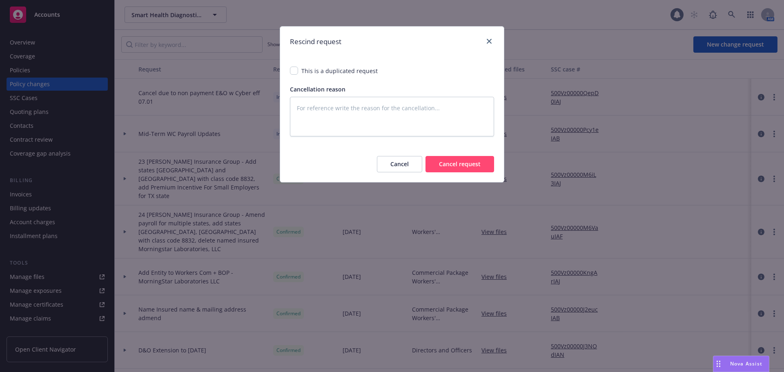
click at [468, 165] on button "Cancel request" at bounding box center [459, 164] width 69 height 16
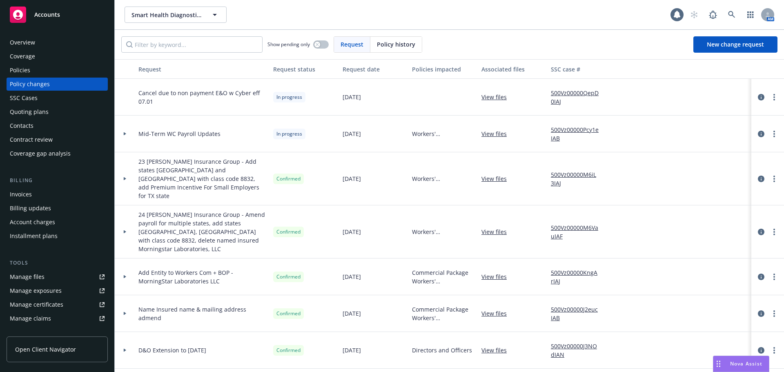
click at [48, 41] on div "Overview" at bounding box center [57, 42] width 95 height 13
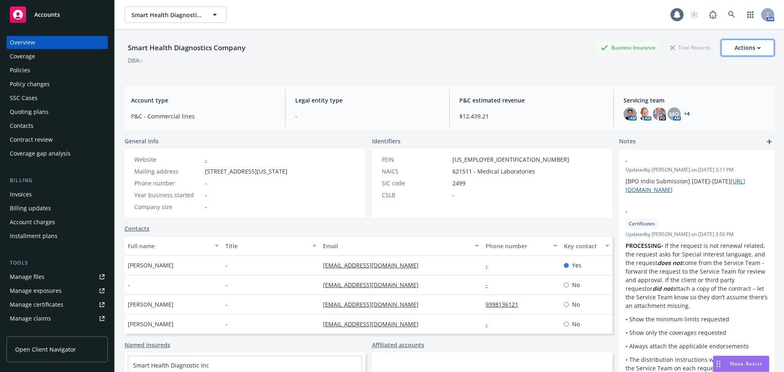
click at [742, 46] on div "Actions" at bounding box center [747, 48] width 26 height 16
click at [30, 67] on div "Policies" at bounding box center [57, 70] width 95 height 13
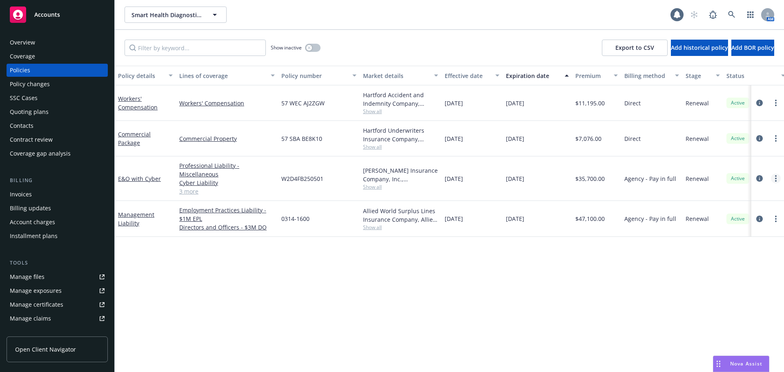
click at [774, 182] on link "more" at bounding box center [776, 178] width 10 height 10
click at [760, 178] on icon "circleInformation" at bounding box center [759, 178] width 7 height 7
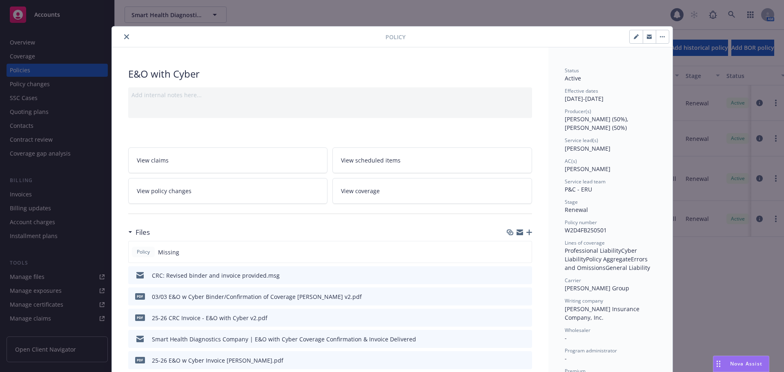
click at [662, 37] on icon "button" at bounding box center [662, 36] width 1 height 1
click at [126, 37] on button "close" at bounding box center [127, 37] width 10 height 10
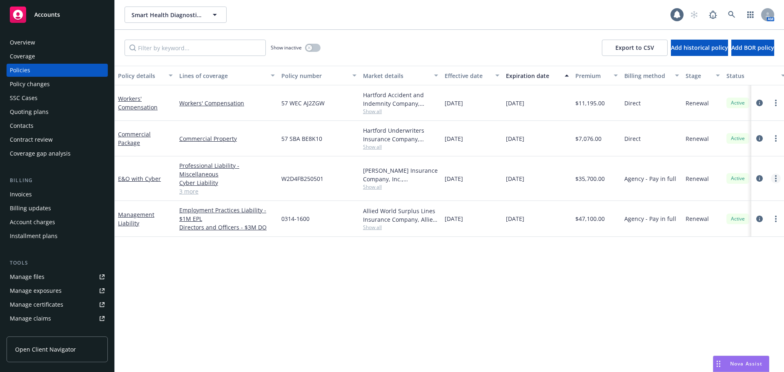
click at [773, 181] on link "more" at bounding box center [776, 178] width 10 height 10
click at [575, 282] on div "Policy details Lines of coverage Policy number Market details Effective date Ex…" at bounding box center [449, 219] width 669 height 306
click at [544, 269] on div "Policy details Lines of coverage Policy number Market details Effective date Ex…" at bounding box center [449, 219] width 669 height 306
drag, startPoint x: 478, startPoint y: 177, endPoint x: 442, endPoint y: 190, distance: 38.2
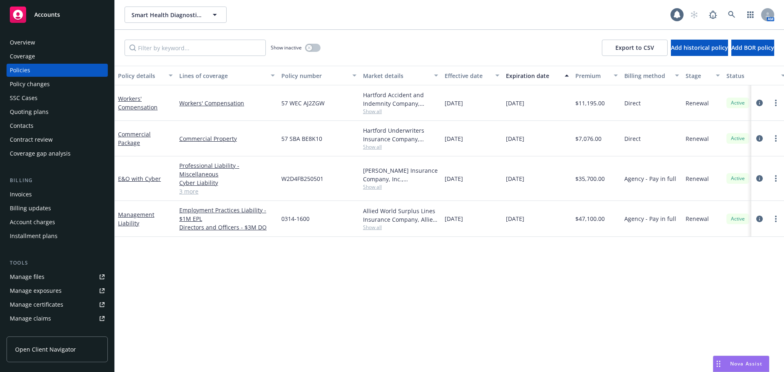
click at [442, 190] on div "[DATE]" at bounding box center [471, 178] width 61 height 44
click at [587, 303] on div "Policy details Lines of coverage Policy number Market details Effective date Ex…" at bounding box center [449, 219] width 669 height 306
click at [774, 178] on link "more" at bounding box center [776, 178] width 10 height 10
click at [760, 180] on icon "circleInformation" at bounding box center [759, 178] width 7 height 7
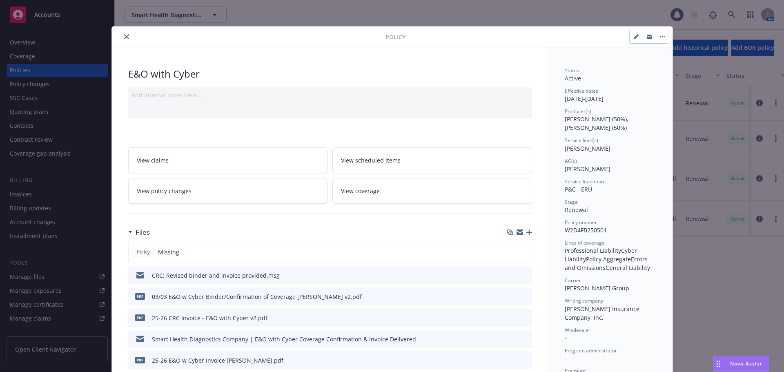
scroll to position [24, 0]
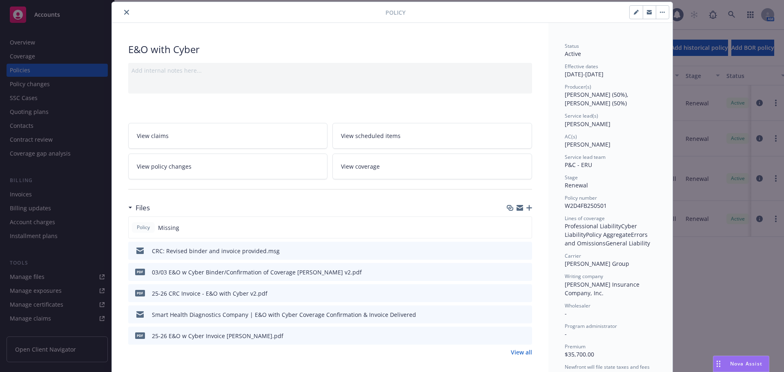
click at [660, 3] on div "Policy" at bounding box center [392, 12] width 560 height 21
click at [660, 9] on button "button" at bounding box center [661, 12] width 13 height 13
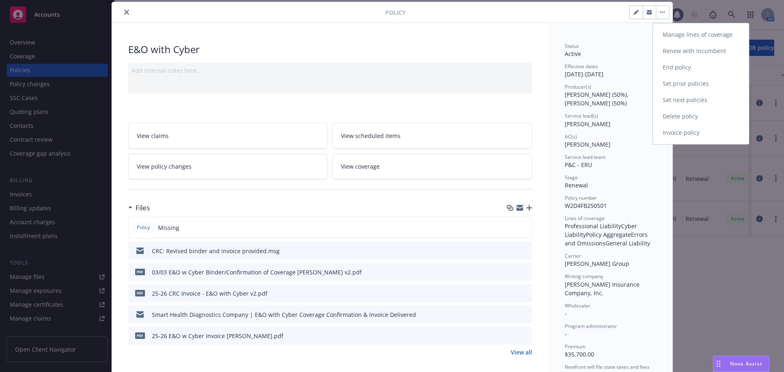
click at [686, 65] on link "End policy" at bounding box center [701, 67] width 96 height 16
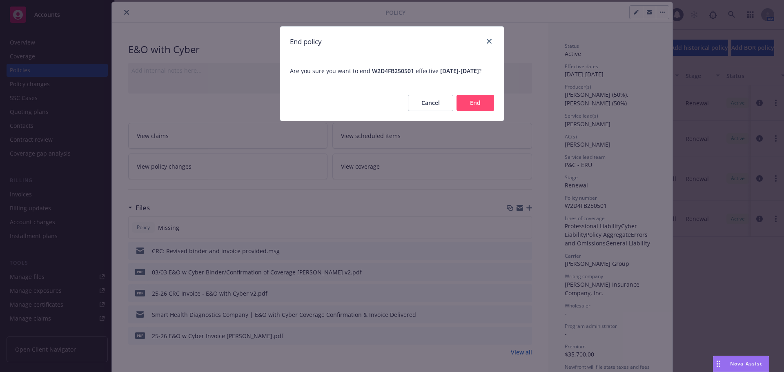
click at [480, 107] on button "End" at bounding box center [475, 103] width 38 height 16
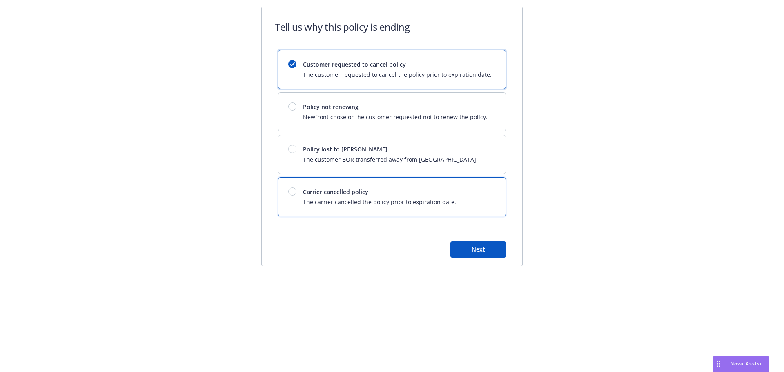
click at [383, 196] on div "Carrier cancelled policy The carrier cancelled the policy prior to expiration d…" at bounding box center [379, 196] width 153 height 19
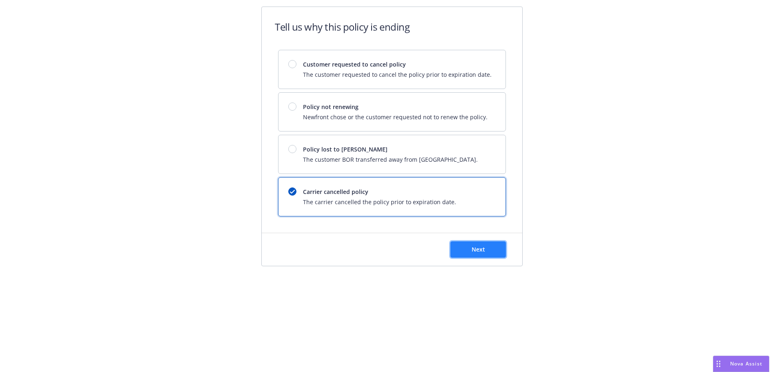
click at [480, 255] on button "Next" at bounding box center [478, 249] width 56 height 16
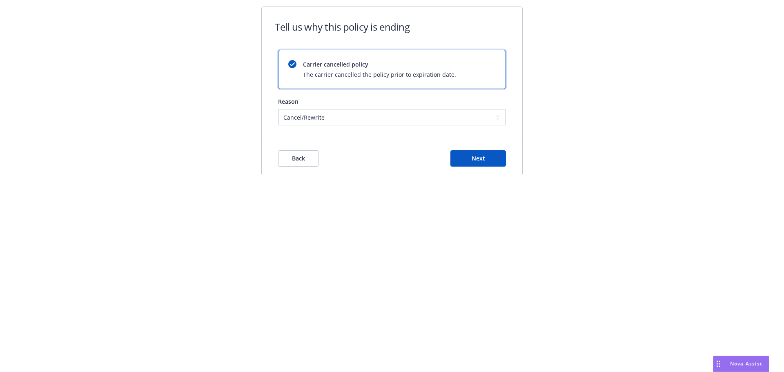
click at [351, 107] on div "Reason Cancel/Rewrite Lost carrier appointment Compliance/Non-payment Lost on B…" at bounding box center [392, 111] width 228 height 28
click at [352, 114] on select "Cancel/Rewrite Lost carrier appointment Compliance/Non-payment Lost on BOR" at bounding box center [392, 117] width 228 height 16
click at [278, 109] on select "Cancel/Rewrite Lost carrier appointment Compliance/Non-payment Lost on BOR" at bounding box center [392, 117] width 228 height 16
click at [485, 158] on button "Next" at bounding box center [478, 158] width 56 height 16
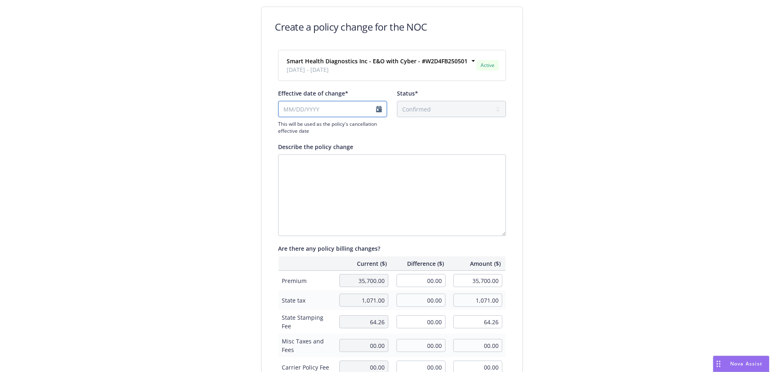
click at [380, 109] on input "Effective date of change*" at bounding box center [332, 109] width 109 height 16
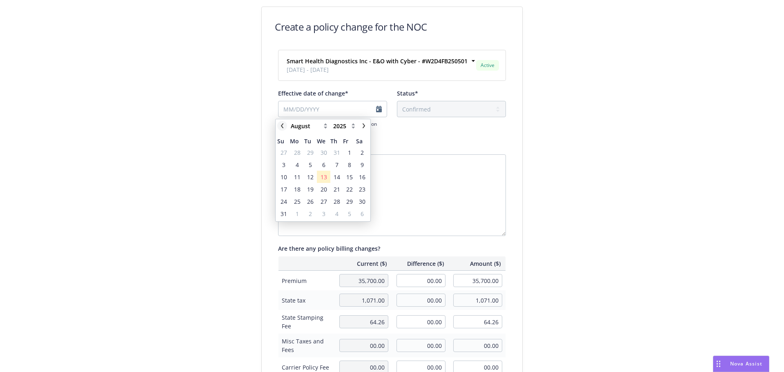
click at [282, 124] on icon "chevronLeft" at bounding box center [282, 125] width 2 height 5
click at [309, 150] on span "1" at bounding box center [310, 152] width 3 height 9
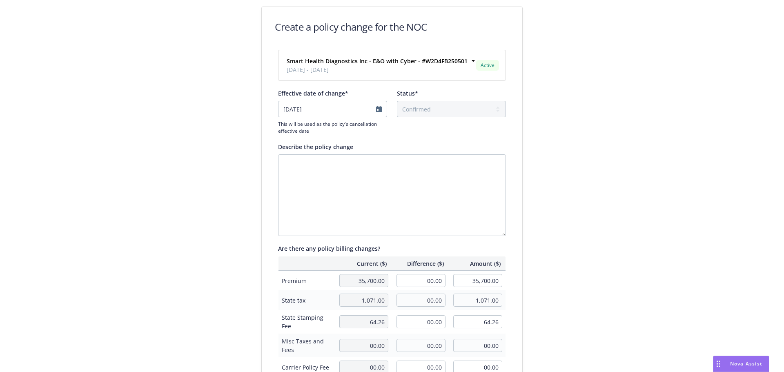
click at [476, 139] on div "Smart Health Diagnostics Inc - E&O with Cyber - #W2D4FB250501 [DATE] - [DATE] A…" at bounding box center [392, 277] width 228 height 454
click at [384, 184] on textarea "Describe the policy change" at bounding box center [392, 195] width 228 height 82
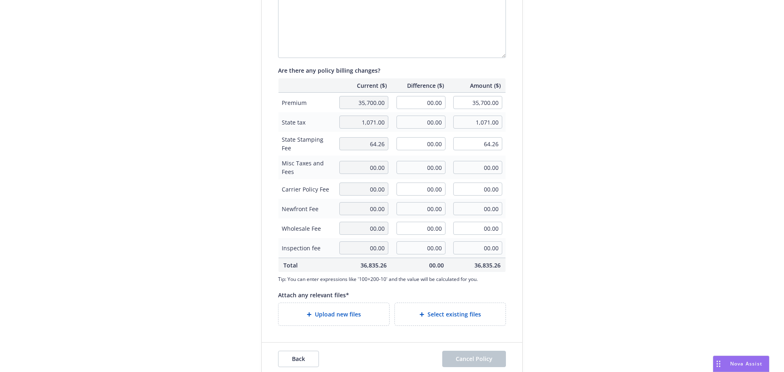
scroll to position [188, 0]
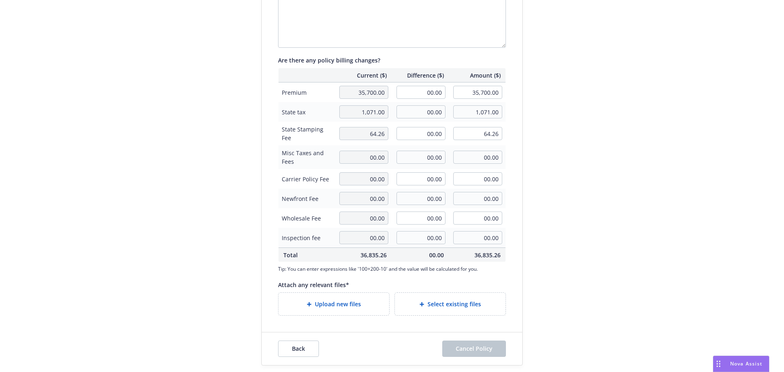
click at [414, 100] on td "00.00" at bounding box center [419, 92] width 57 height 20
click at [418, 91] on input "00.00" at bounding box center [420, 92] width 49 height 13
click at [294, 60] on span "Are there any policy billing changes?" at bounding box center [329, 60] width 102 height 8
click at [429, 113] on input "00.00" at bounding box center [420, 111] width 49 height 13
click at [409, 176] on input "00.00" at bounding box center [420, 178] width 49 height 13
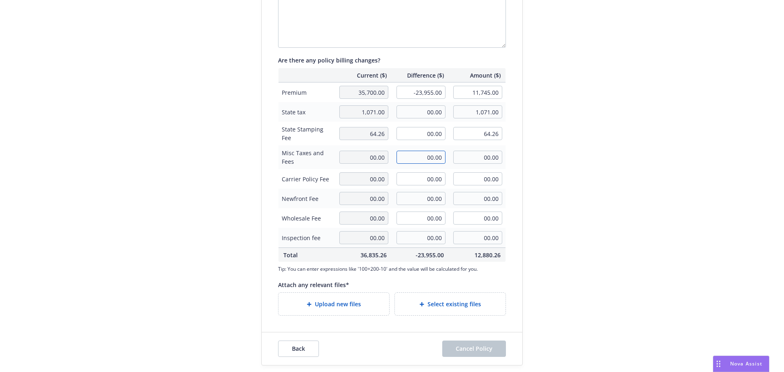
click at [421, 162] on input "00.00" at bounding box center [420, 157] width 49 height 13
click at [421, 113] on input "00.00" at bounding box center [420, 111] width 49 height 13
click at [424, 129] on input "00.00" at bounding box center [420, 133] width 49 height 13
click at [431, 113] on input "00.00" at bounding box center [420, 111] width 49 height 13
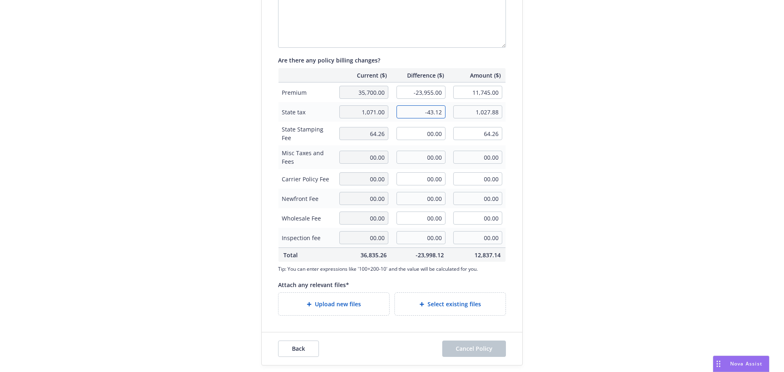
click at [427, 113] on input "-43.12" at bounding box center [420, 111] width 49 height 13
click at [434, 132] on input "00.00" at bounding box center [420, 133] width 49 height 13
click at [209, 264] on div "Create a policy change for the NOC Smart Health Diagnostics Inc - E&O with Cybe…" at bounding box center [392, 92] width 784 height 560
click at [326, 296] on div "Upload new files" at bounding box center [333, 304] width 111 height 22
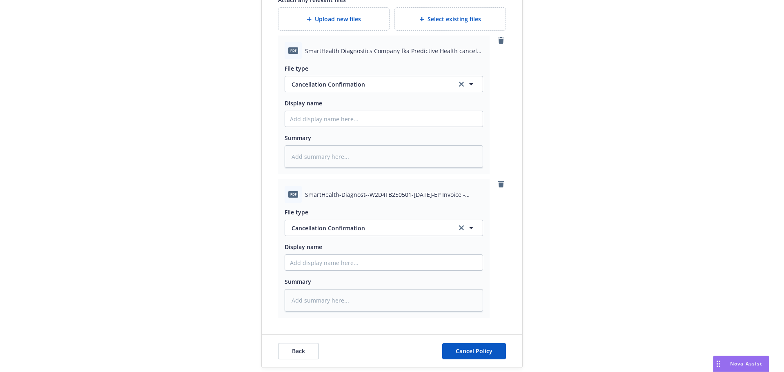
scroll to position [474, 0]
click at [372, 227] on span "Cancellation Confirmation" at bounding box center [369, 227] width 157 height 9
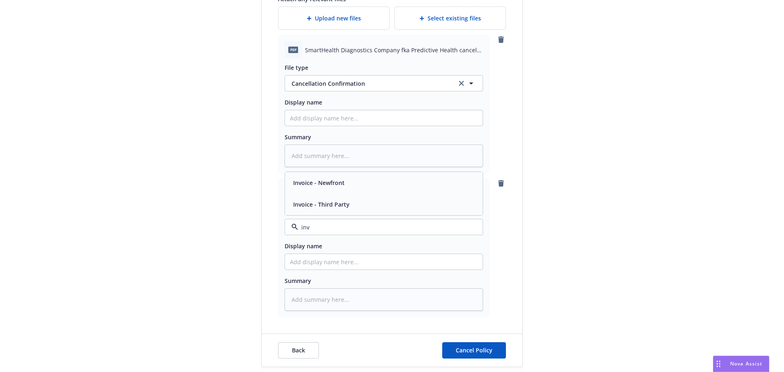
click at [344, 193] on div "Invoice - Third Party" at bounding box center [384, 204] width 198 height 22
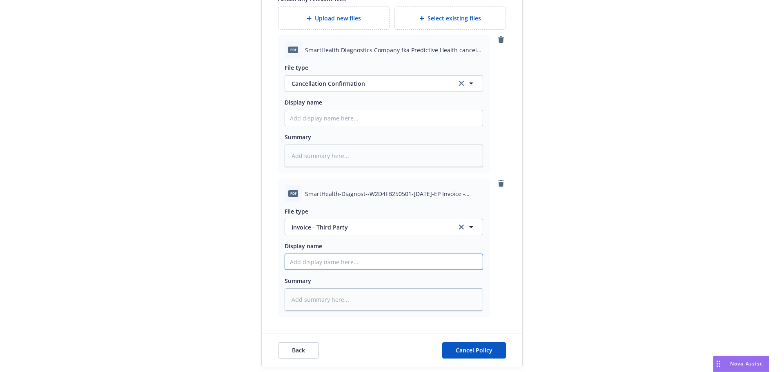
click at [349, 126] on input "Display name" at bounding box center [384, 118] width 198 height 16
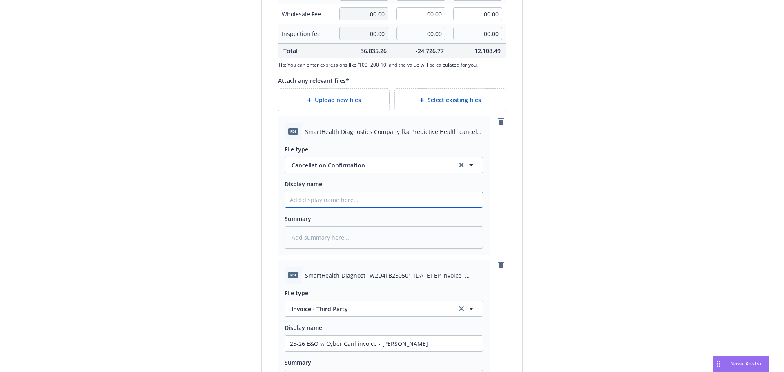
click at [352, 202] on input "Display name" at bounding box center [384, 200] width 198 height 16
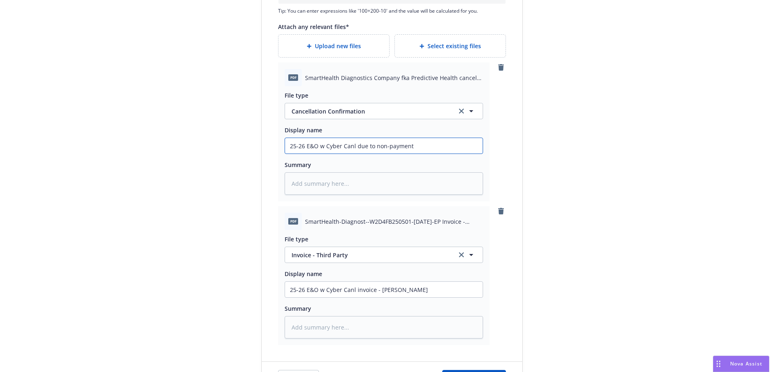
scroll to position [475, 0]
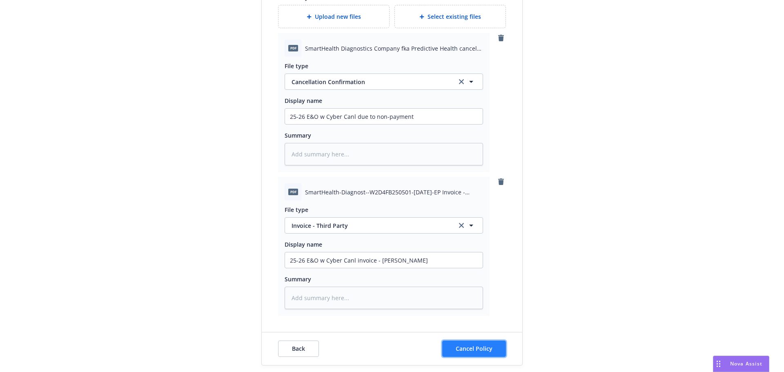
click at [456, 344] on button "Cancel Policy" at bounding box center [474, 348] width 64 height 16
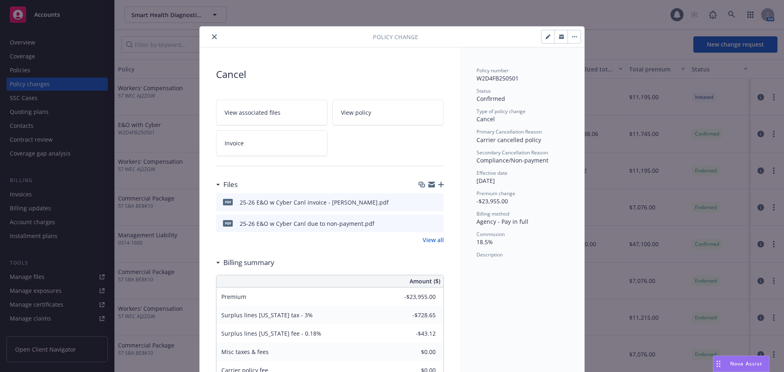
click at [212, 37] on icon "close" at bounding box center [214, 36] width 5 height 5
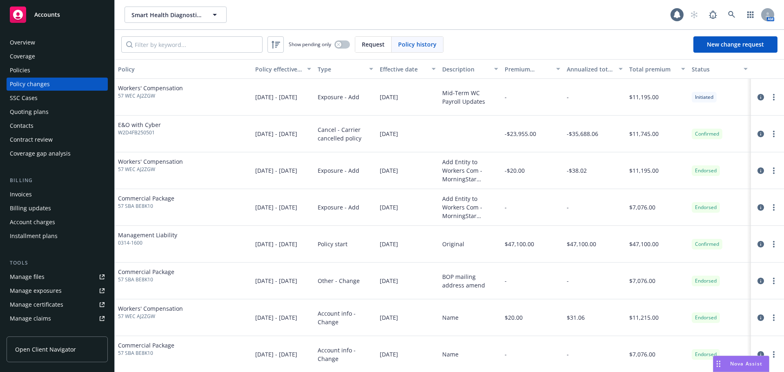
click at [72, 73] on div "Policies" at bounding box center [57, 70] width 95 height 13
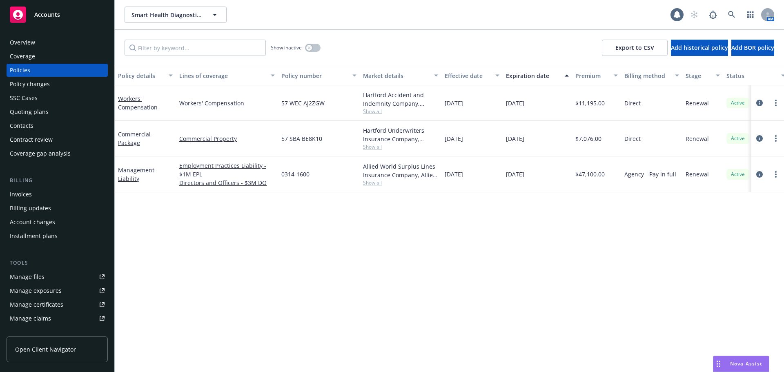
click at [54, 198] on div "Invoices" at bounding box center [57, 194] width 95 height 13
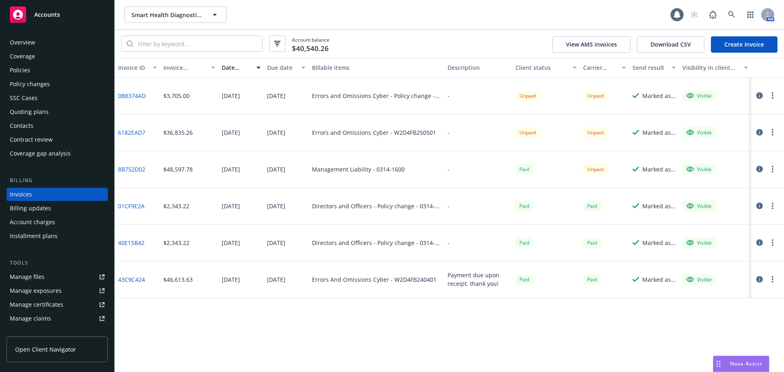
click at [742, 47] on link "Create Invoice" at bounding box center [744, 44] width 67 height 16
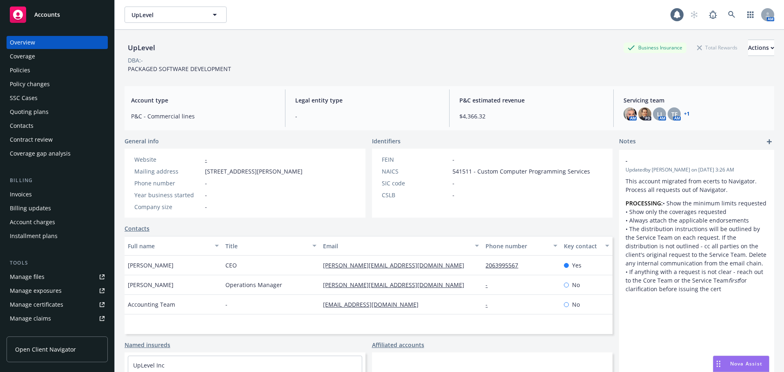
click at [44, 75] on div "Policies" at bounding box center [57, 70] width 95 height 13
